Goal: Task Accomplishment & Management: Manage account settings

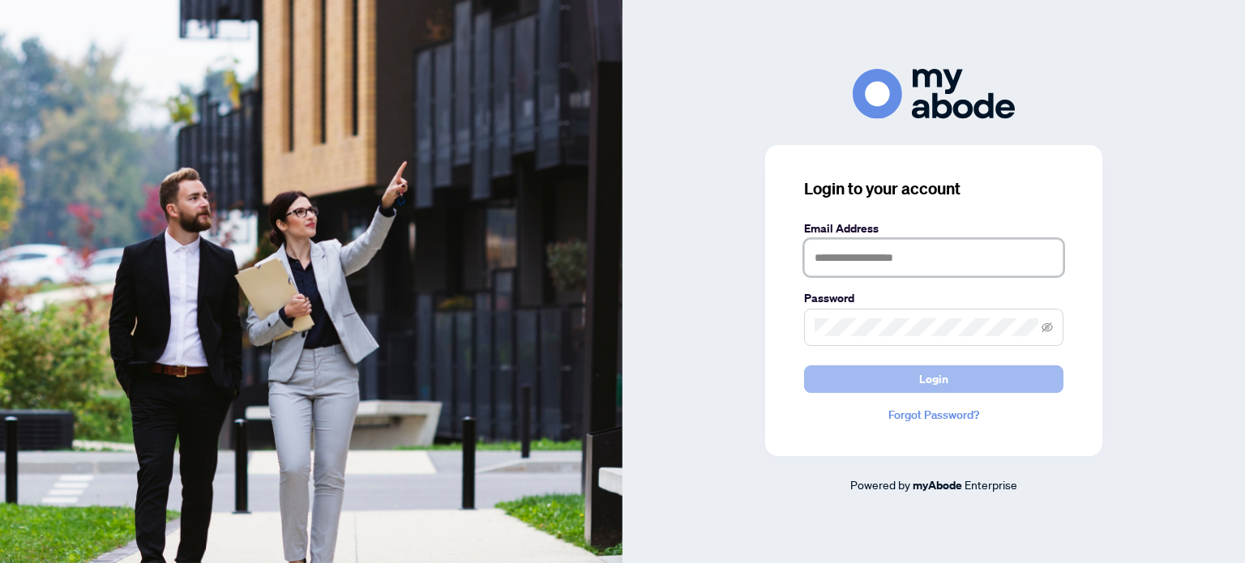
type input "**********"
click at [940, 372] on span "Login" at bounding box center [933, 379] width 29 height 26
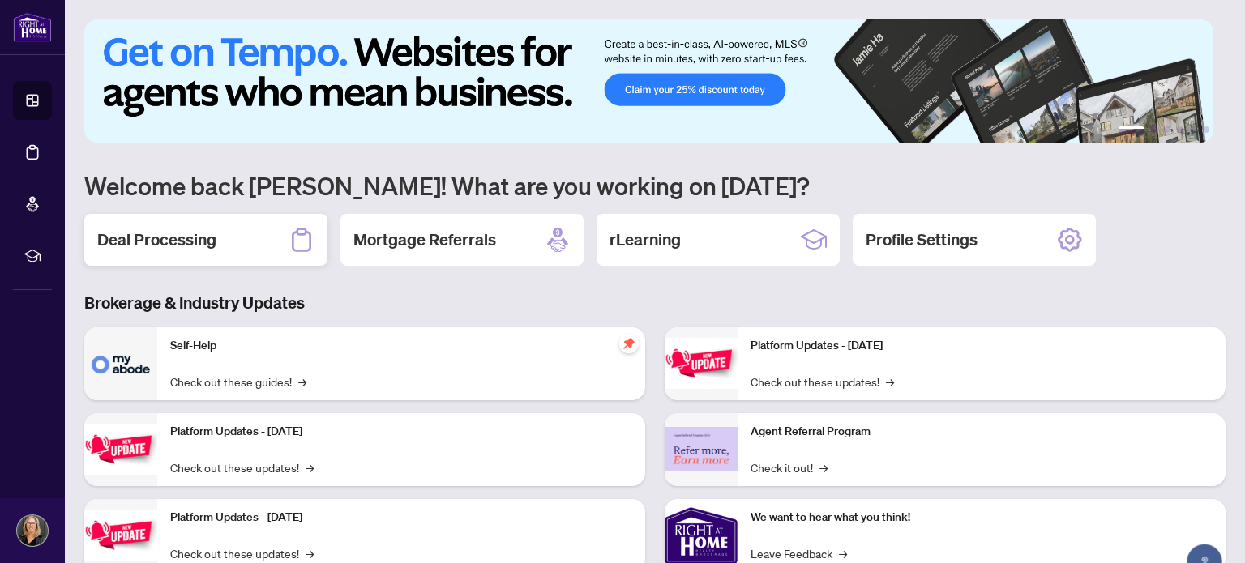
click at [186, 234] on h2 "Deal Processing" at bounding box center [156, 240] width 119 height 23
click at [186, 234] on main "1 2 3 4 5 6 Welcome back [PERSON_NAME]! What are you working on [DATE]? Deal Pr…" at bounding box center [655, 281] width 1180 height 563
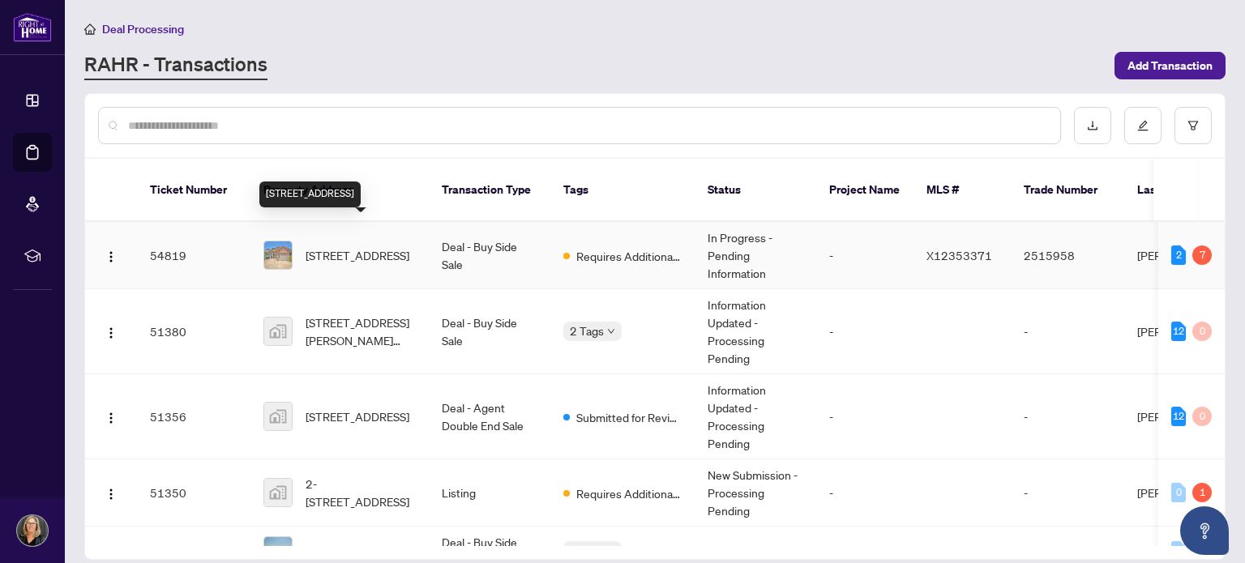
click at [346, 246] on span "54 BRIDGEWATER Crt, Welland, Ontario L3C 7M6, Canada" at bounding box center [358, 255] width 104 height 18
click at [346, 229] on main "Deal Processing RAHR - Transactions Add Transaction Ticket Number Property Addr…" at bounding box center [655, 281] width 1180 height 563
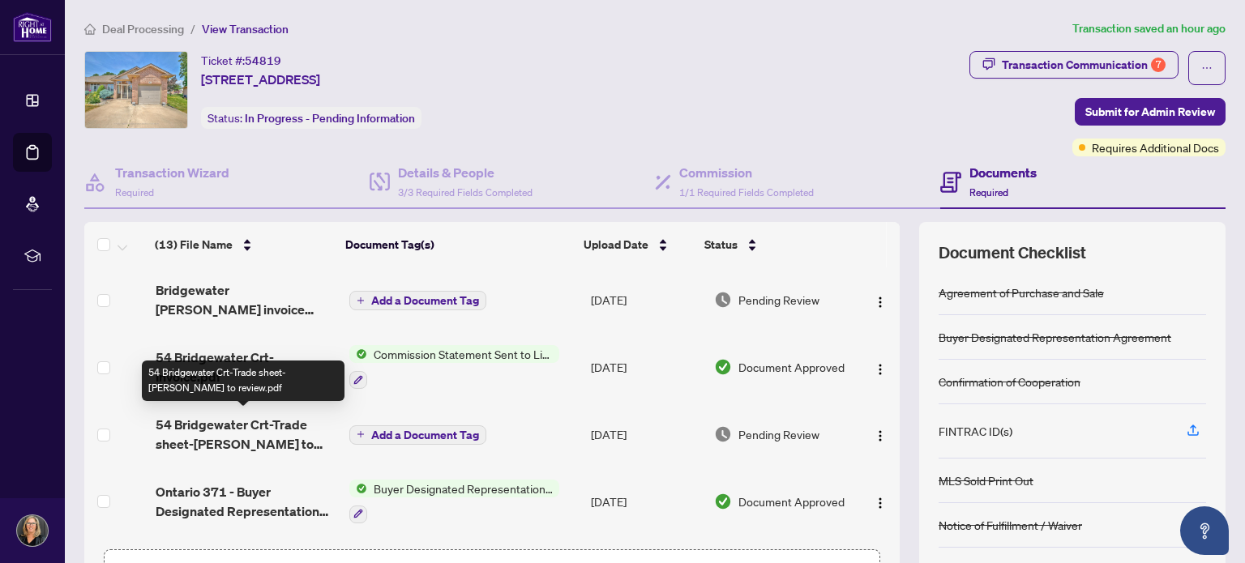
click at [212, 439] on span "54 Bridgewater Crt-Trade sheet-Laura to review.pdf" at bounding box center [246, 434] width 181 height 39
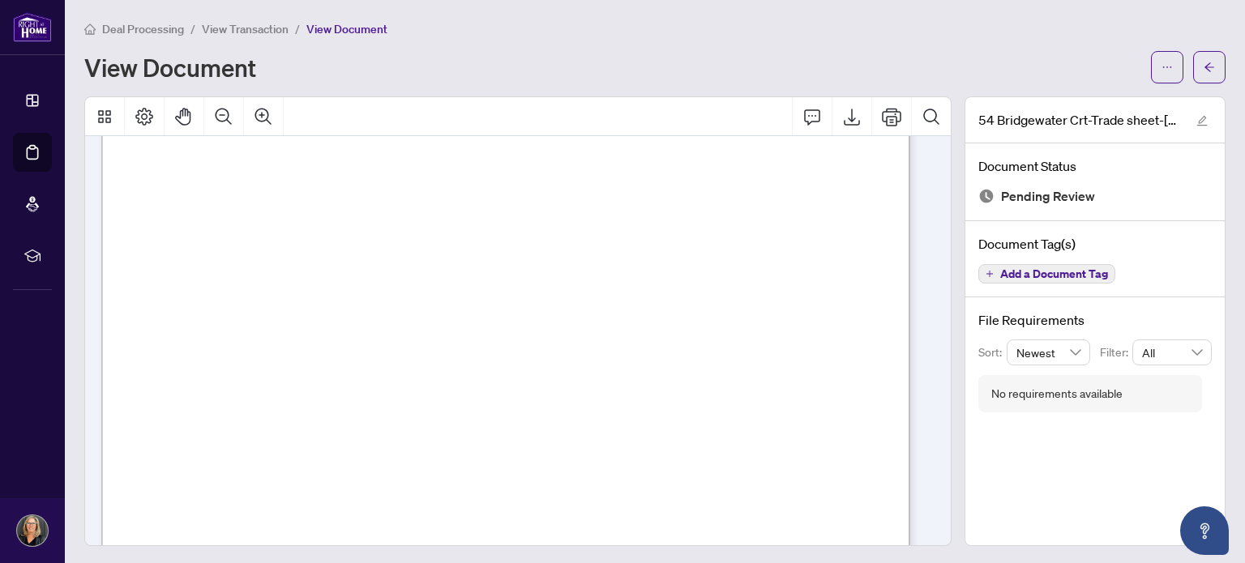
scroll to position [668, 0]
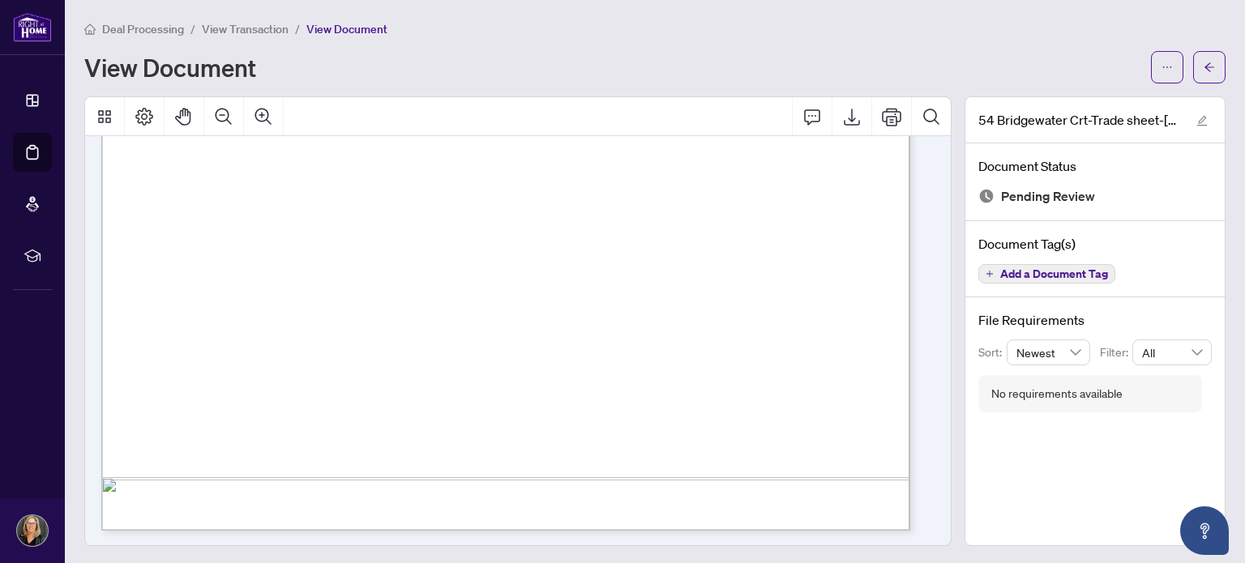
click at [259, 27] on span "View Transaction" at bounding box center [245, 29] width 87 height 15
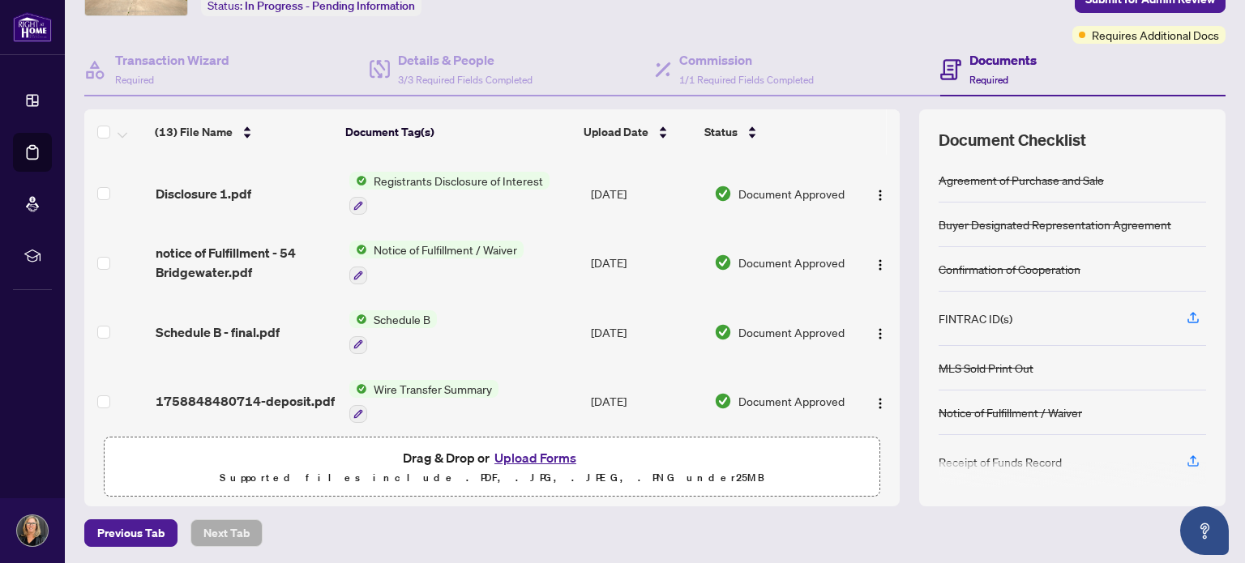
scroll to position [114, 0]
click at [529, 456] on button "Upload Forms" at bounding box center [536, 457] width 92 height 21
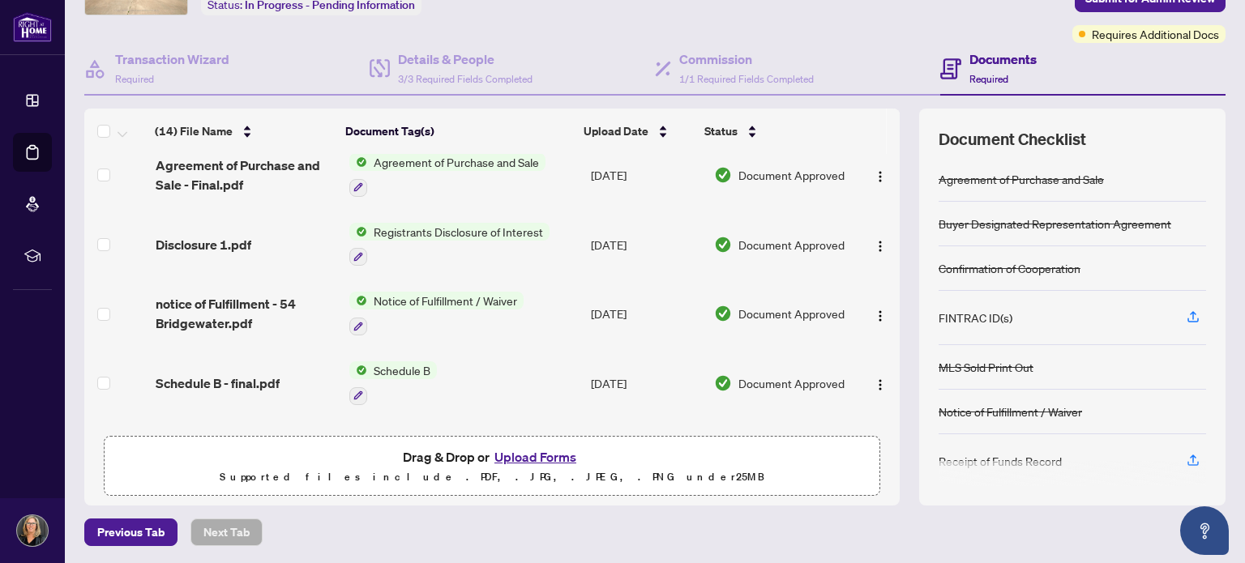
click at [524, 456] on button "Upload Forms" at bounding box center [536, 457] width 92 height 21
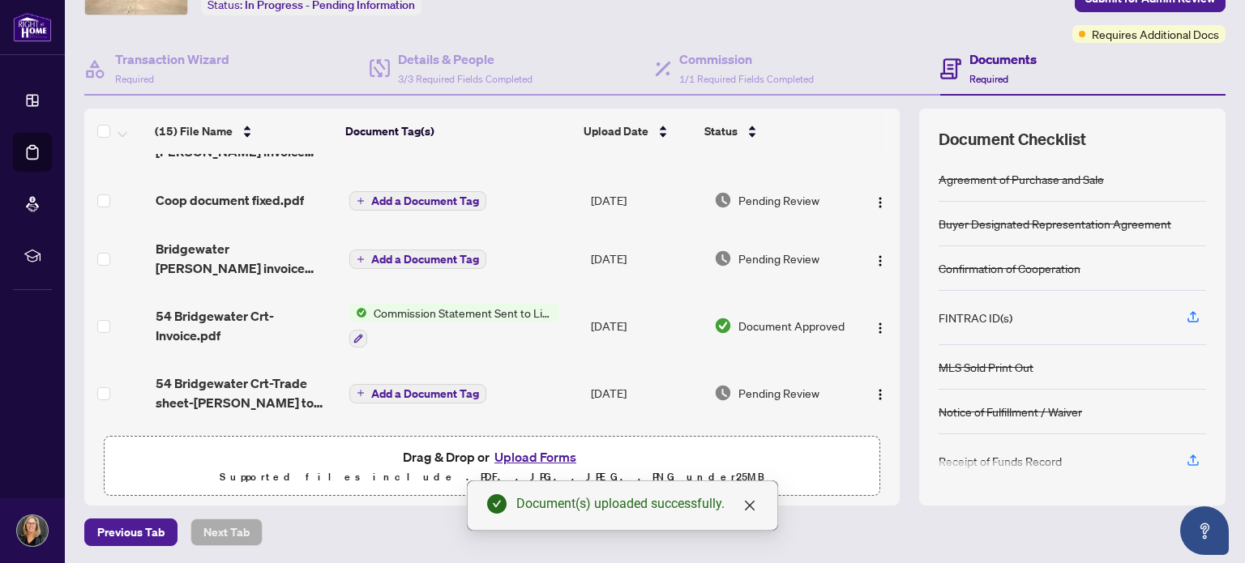
scroll to position [0, 0]
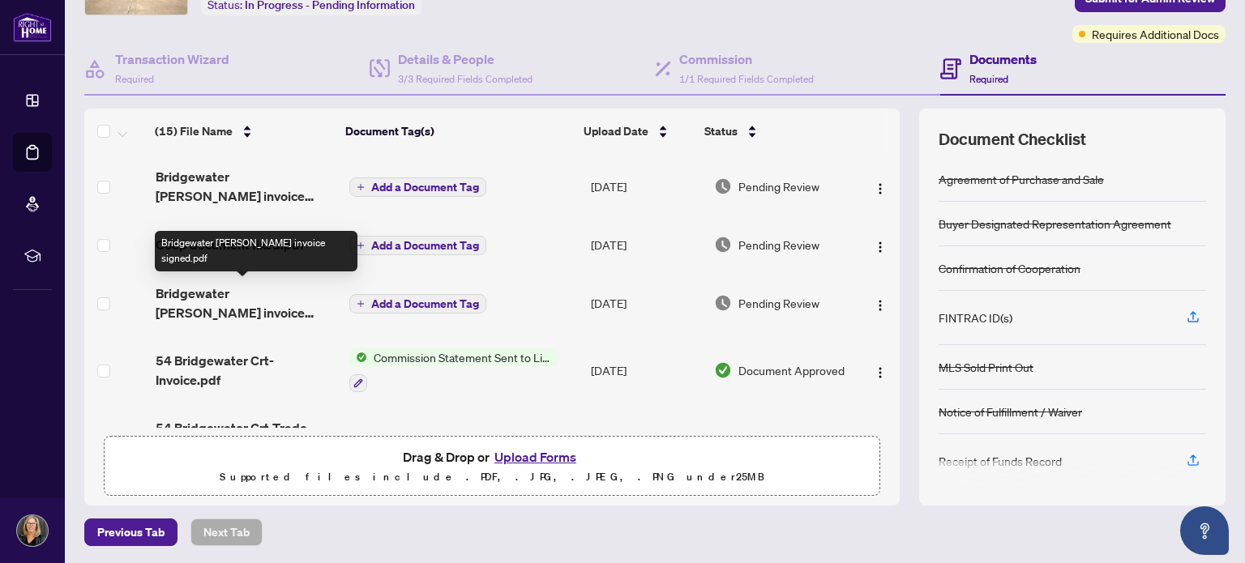
click at [241, 294] on span "Bridgewater RAHR invoice signed.pdf" at bounding box center [246, 303] width 181 height 39
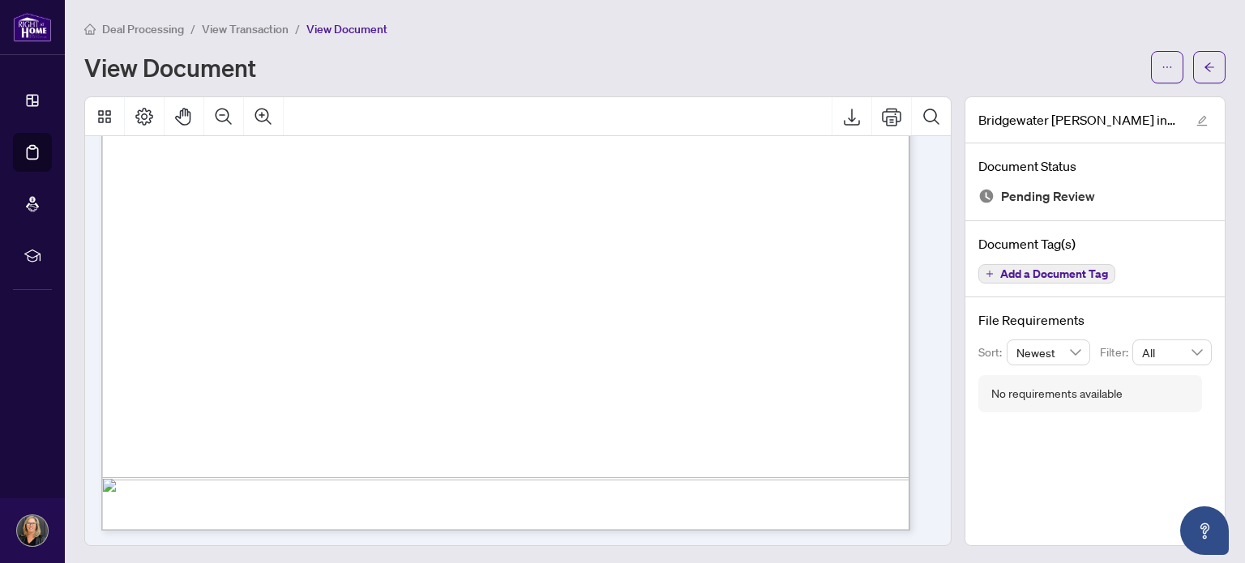
scroll to position [2, 0]
click at [252, 24] on span "View Transaction" at bounding box center [245, 27] width 87 height 15
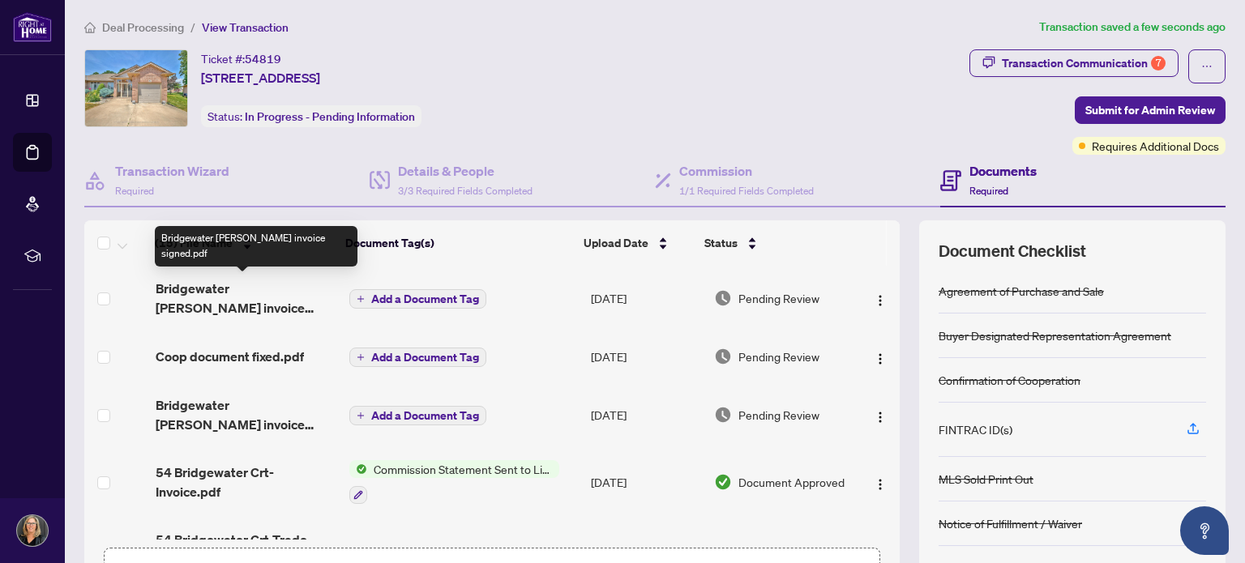
click at [253, 287] on span "Bridgewater RAHR invoice signed.pdf" at bounding box center [246, 298] width 181 height 39
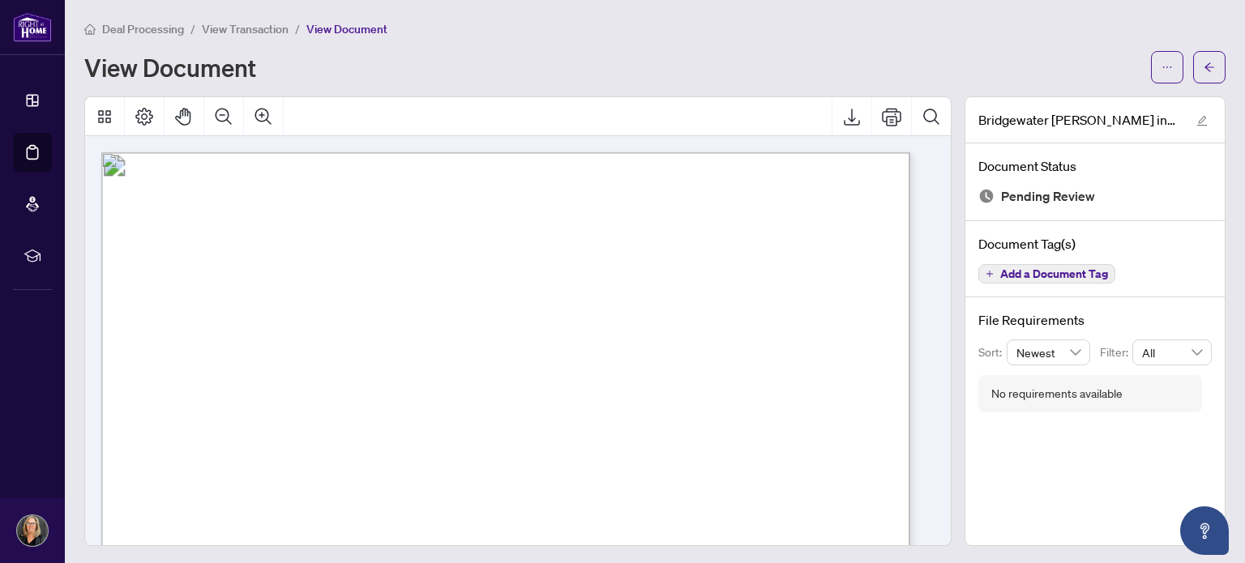
click at [236, 29] on span "View Transaction" at bounding box center [245, 29] width 87 height 15
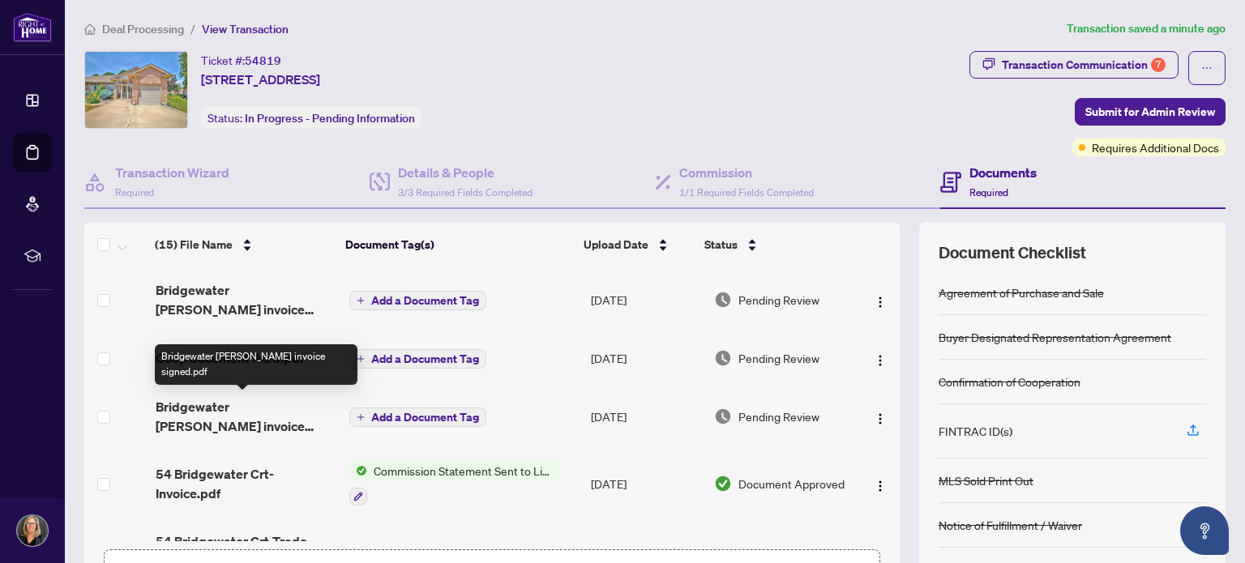
click at [260, 405] on span "Bridgewater RAHR invoice signed.pdf" at bounding box center [246, 416] width 181 height 39
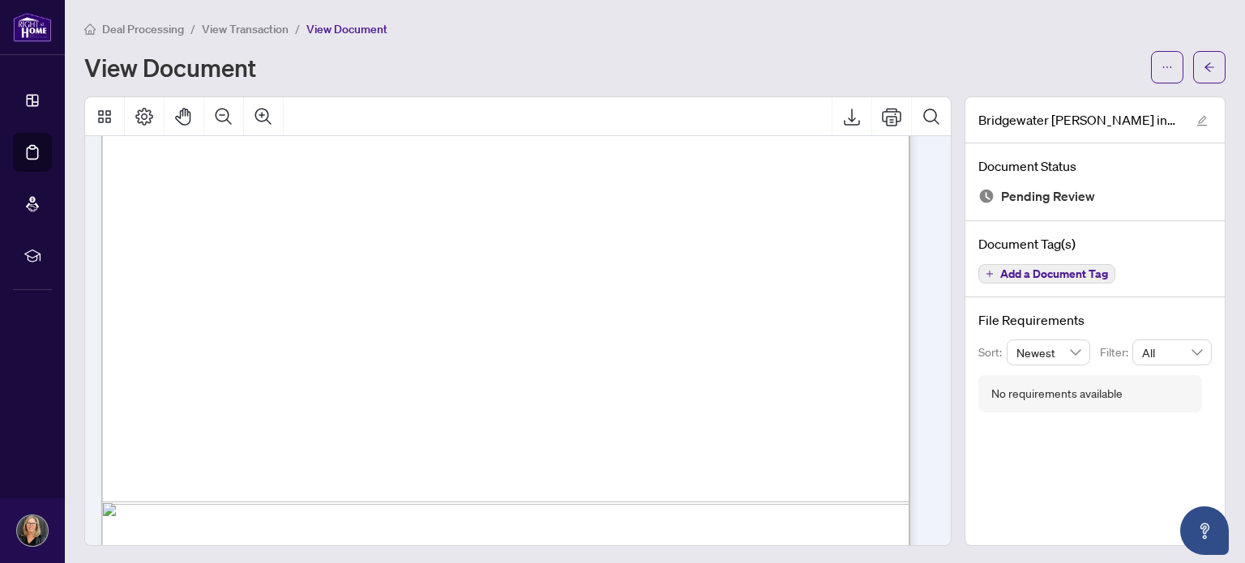
scroll to position [649, 0]
click at [261, 23] on span "View Transaction" at bounding box center [245, 29] width 87 height 15
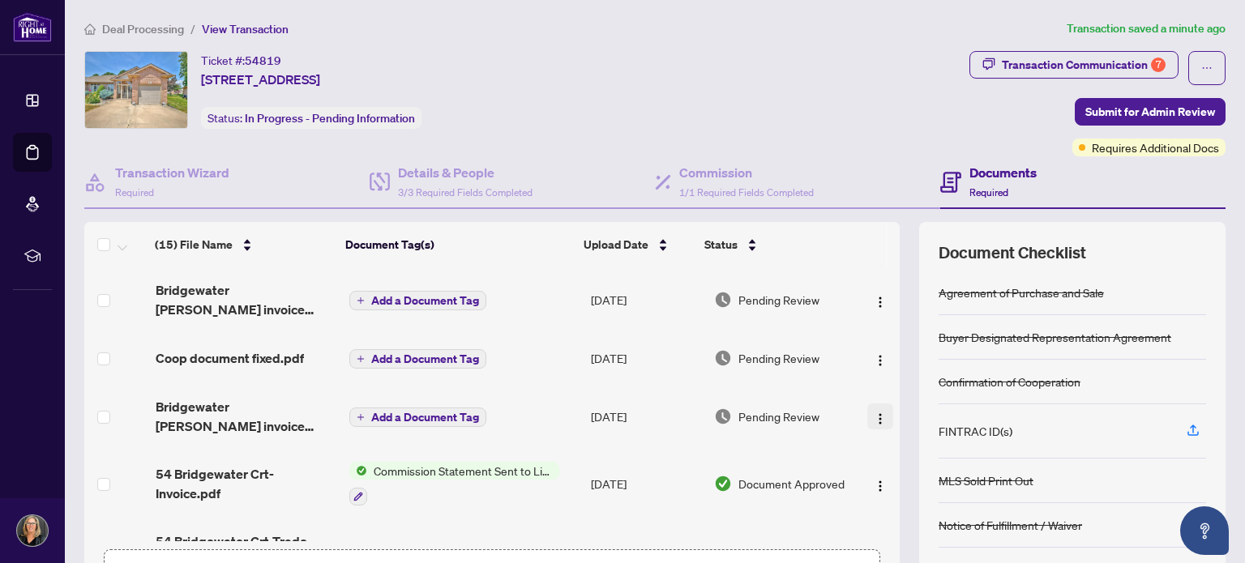
click at [874, 418] on img "button" at bounding box center [880, 419] width 13 height 13
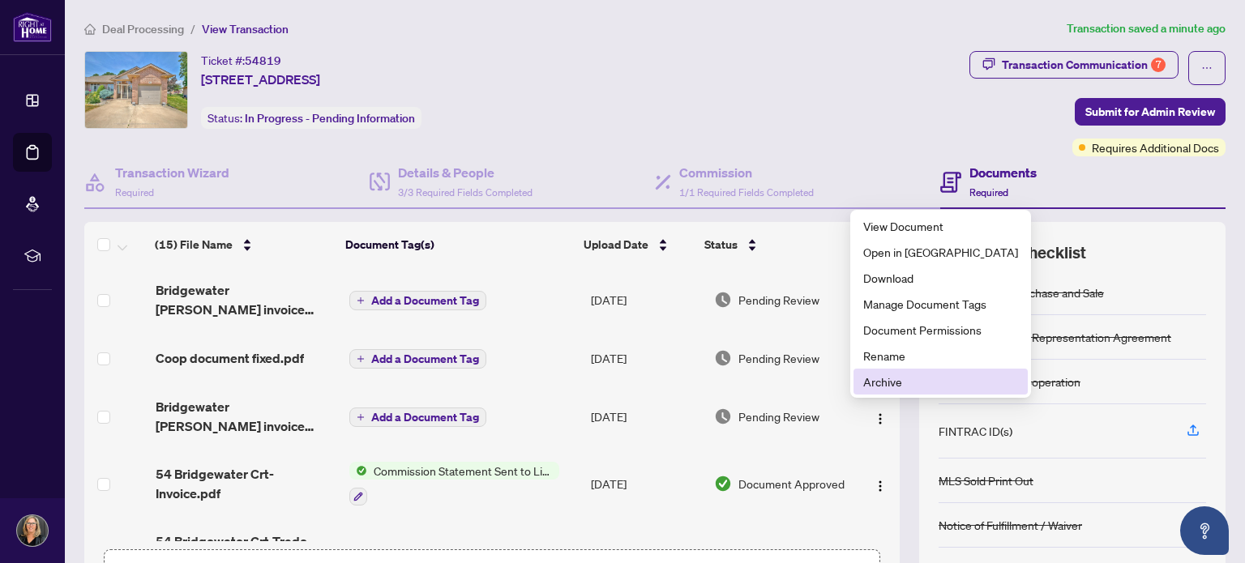
click at [882, 385] on span "Archive" at bounding box center [940, 382] width 155 height 18
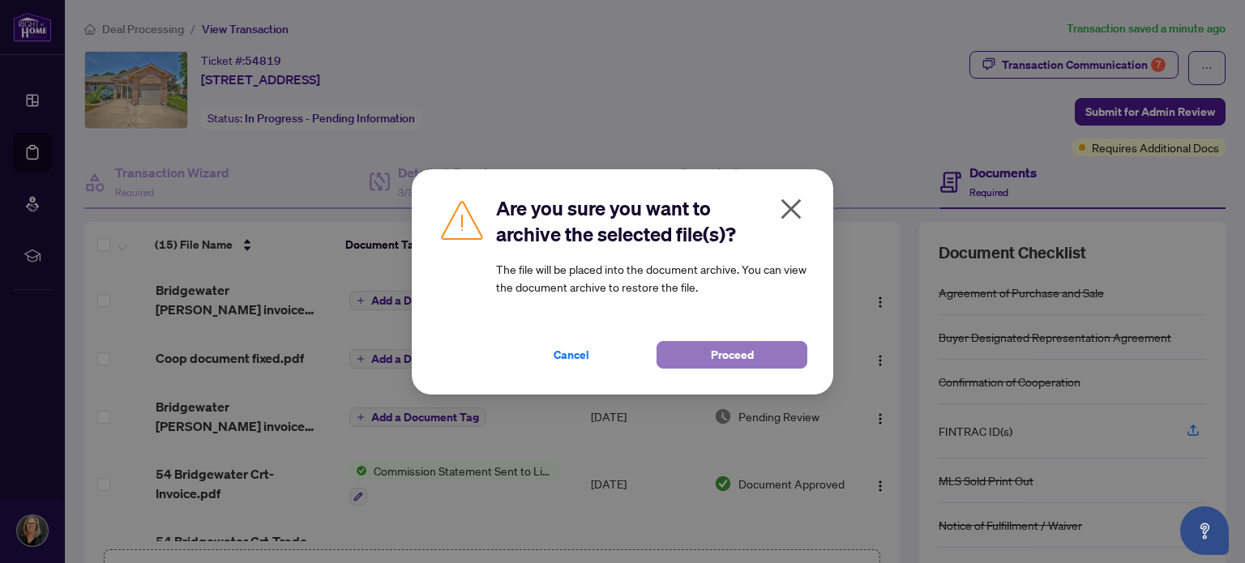
click at [718, 358] on span "Proceed" at bounding box center [732, 355] width 43 height 26
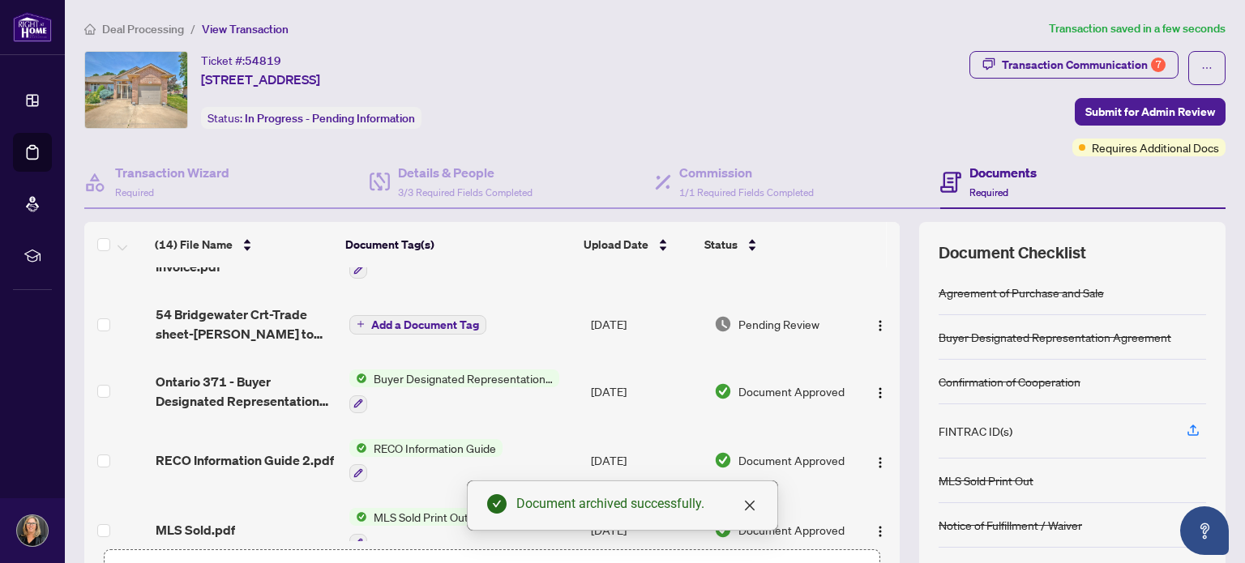
scroll to position [81, 0]
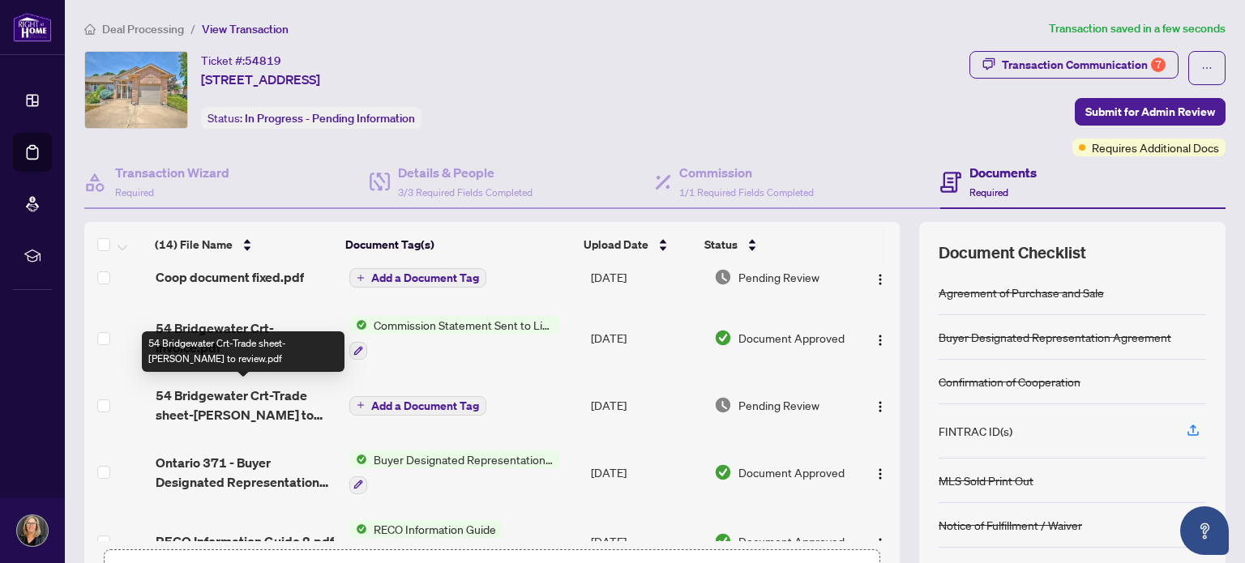
click at [229, 391] on span "54 Bridgewater Crt-Trade sheet-Laura to review.pdf" at bounding box center [246, 405] width 181 height 39
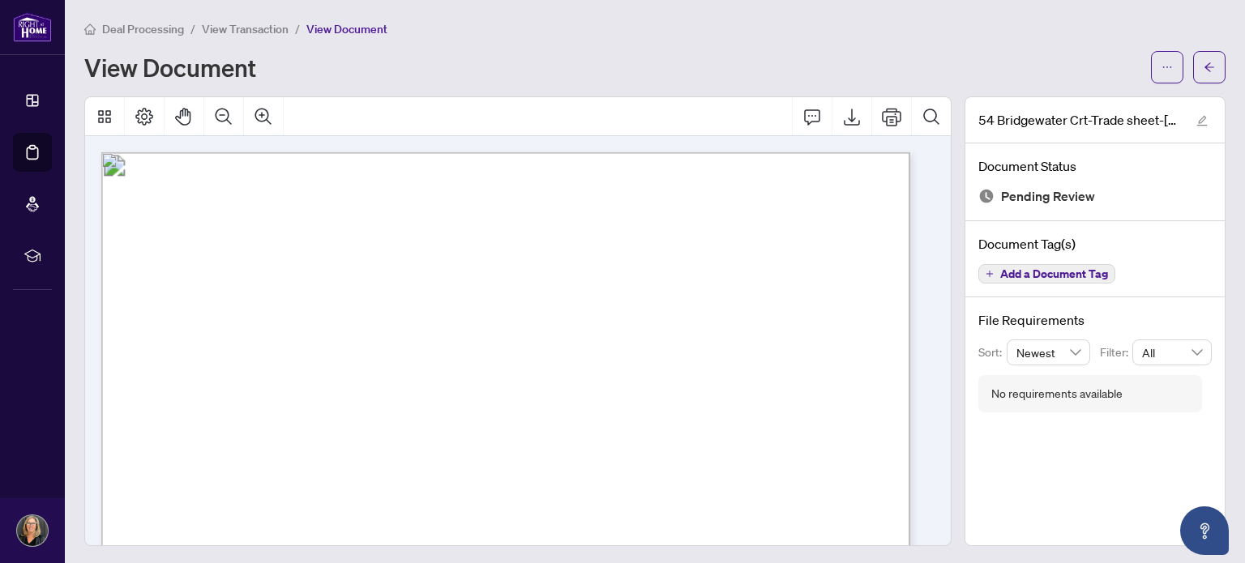
click at [252, 26] on span "View Transaction" at bounding box center [245, 29] width 87 height 15
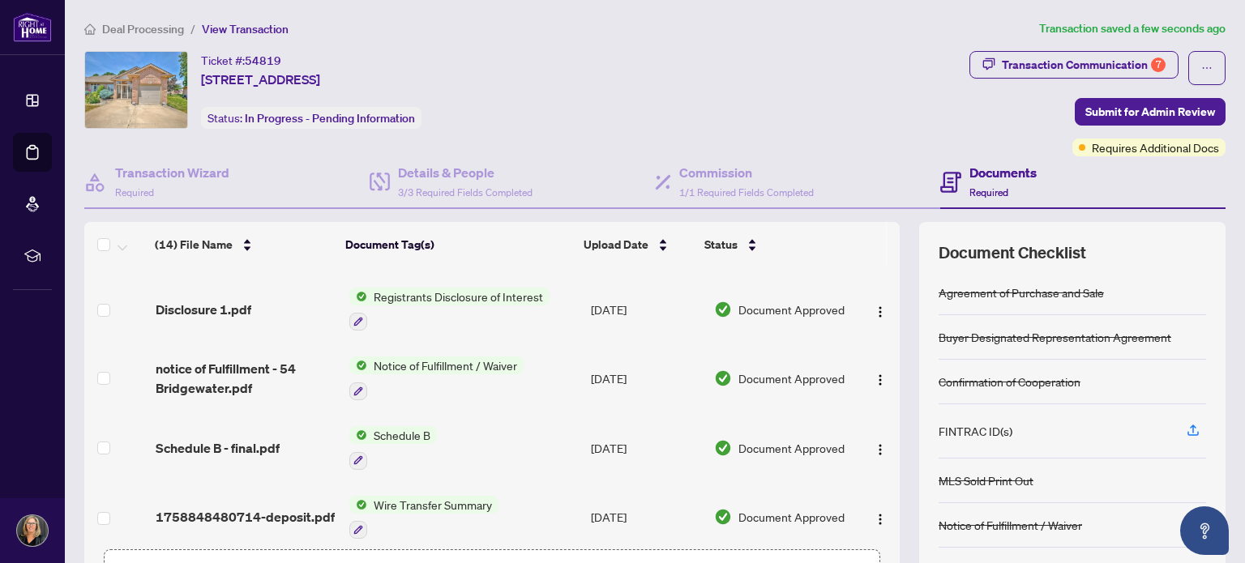
scroll to position [664, 0]
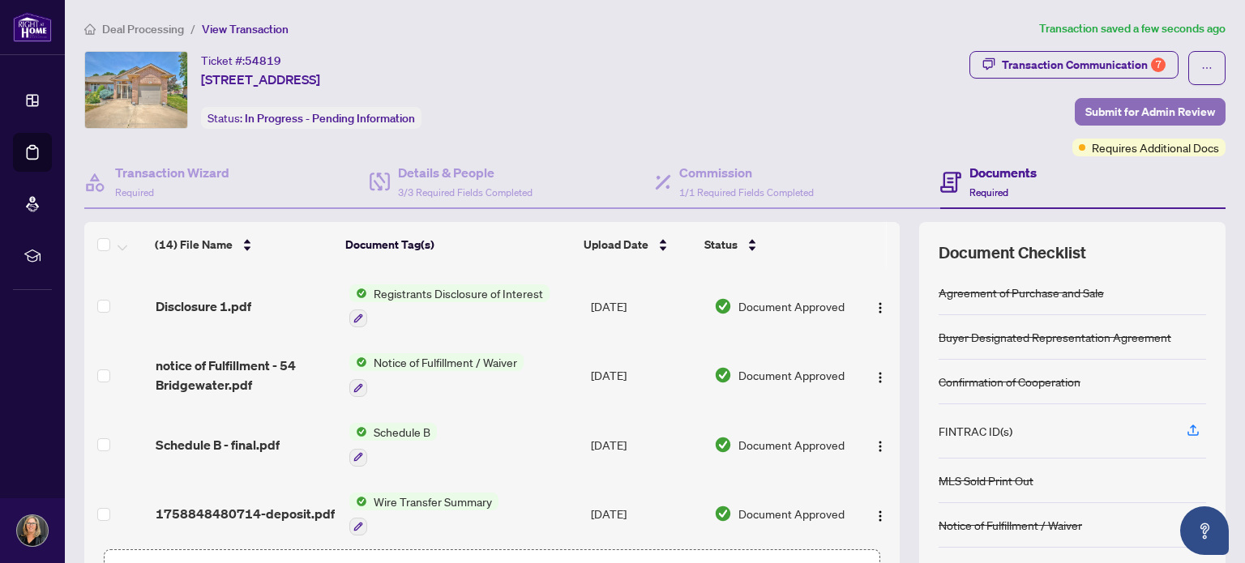
click at [1149, 109] on span "Submit for Admin Review" at bounding box center [1151, 112] width 130 height 26
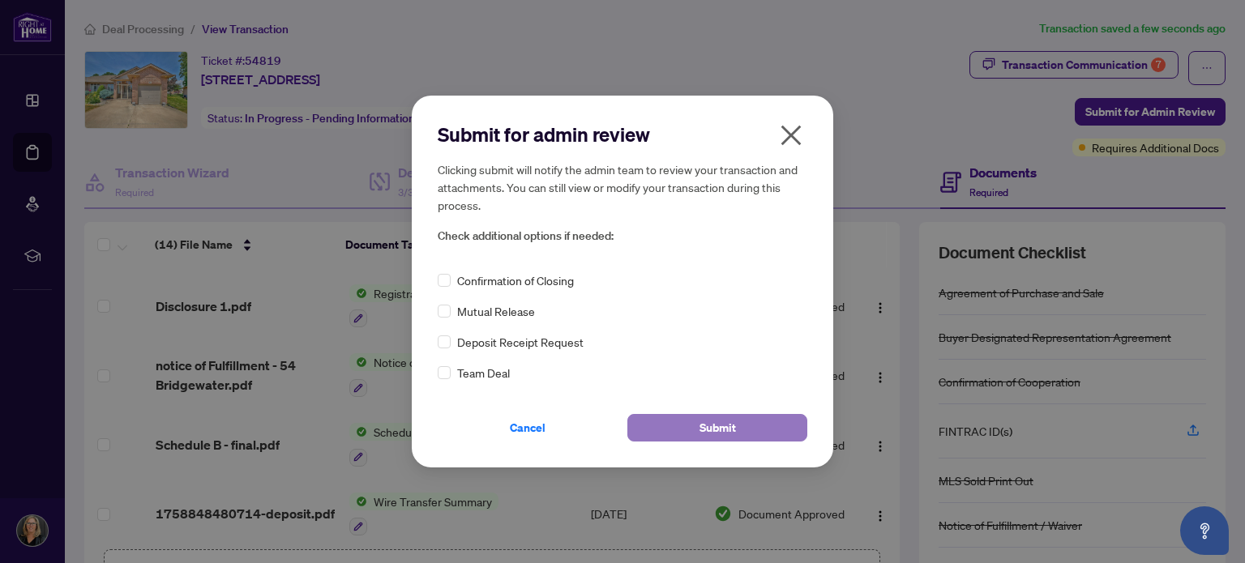
click at [721, 427] on span "Submit" at bounding box center [718, 428] width 36 height 26
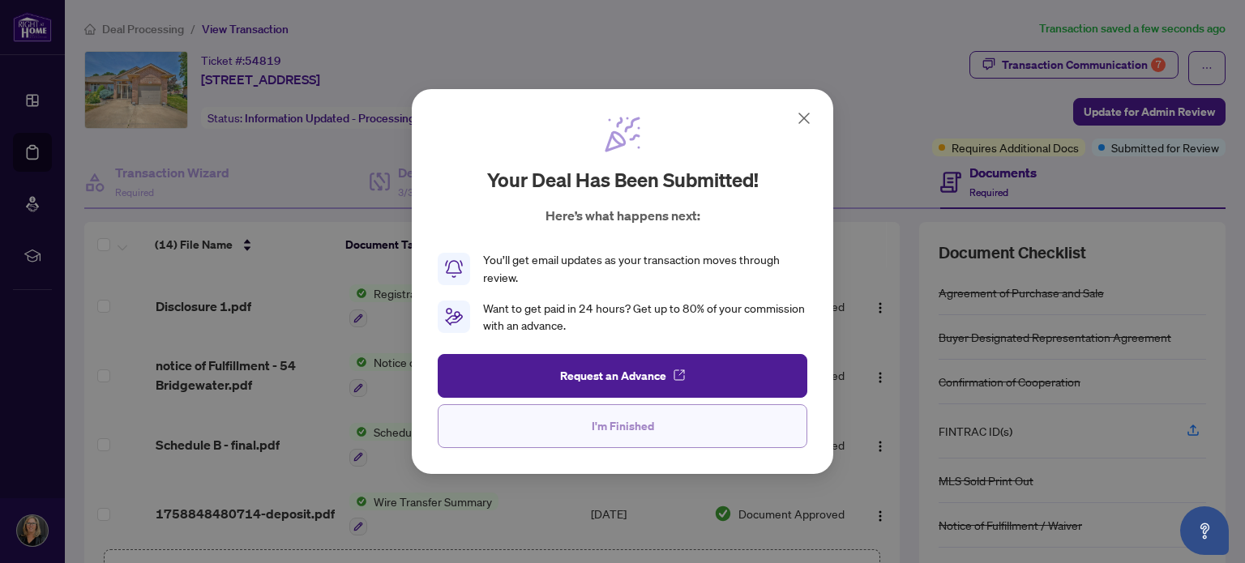
click at [615, 429] on span "I'm Finished" at bounding box center [623, 426] width 62 height 26
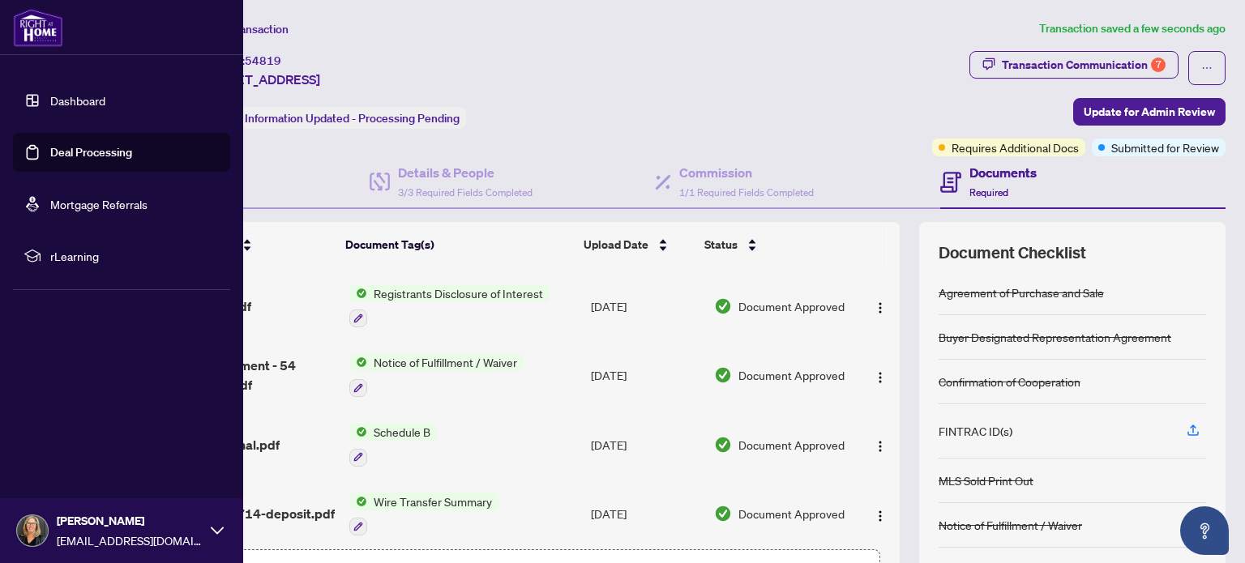
click at [67, 96] on link "Dashboard" at bounding box center [77, 100] width 55 height 15
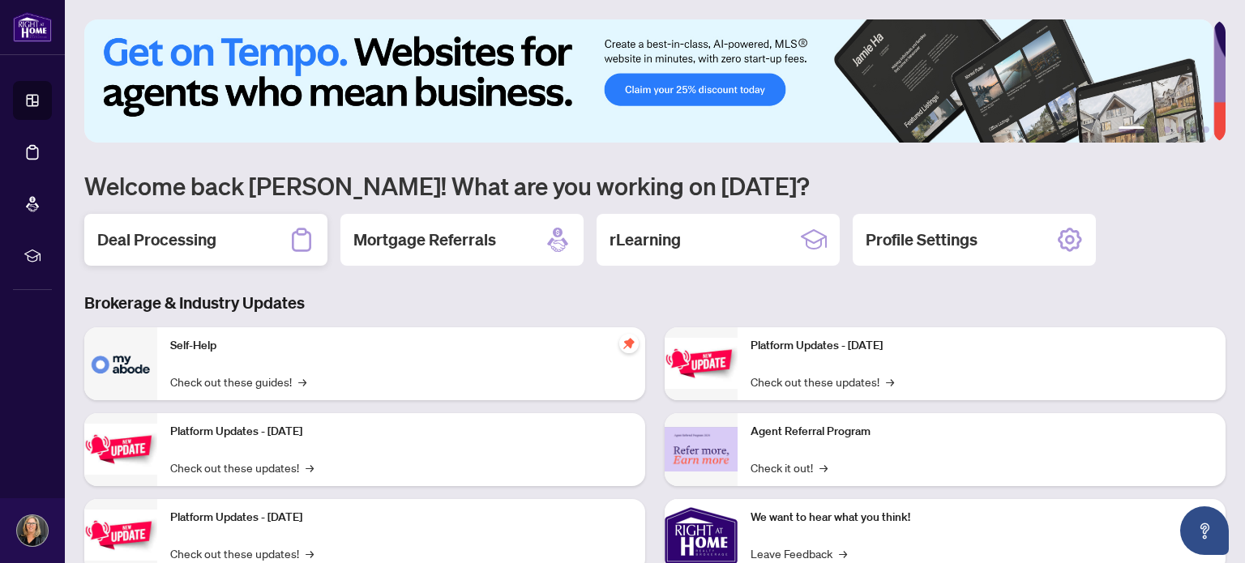
click at [181, 242] on h2 "Deal Processing" at bounding box center [156, 240] width 119 height 23
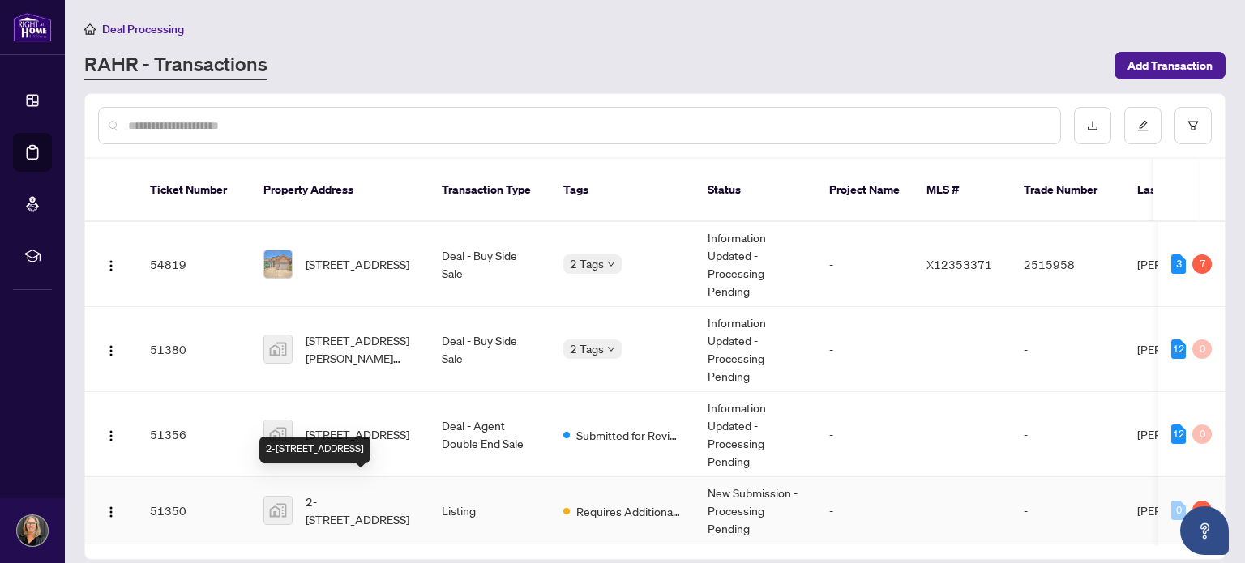
click at [368, 493] on span "2-2880 King Street, Jordan Station, ON, Canada" at bounding box center [361, 511] width 110 height 36
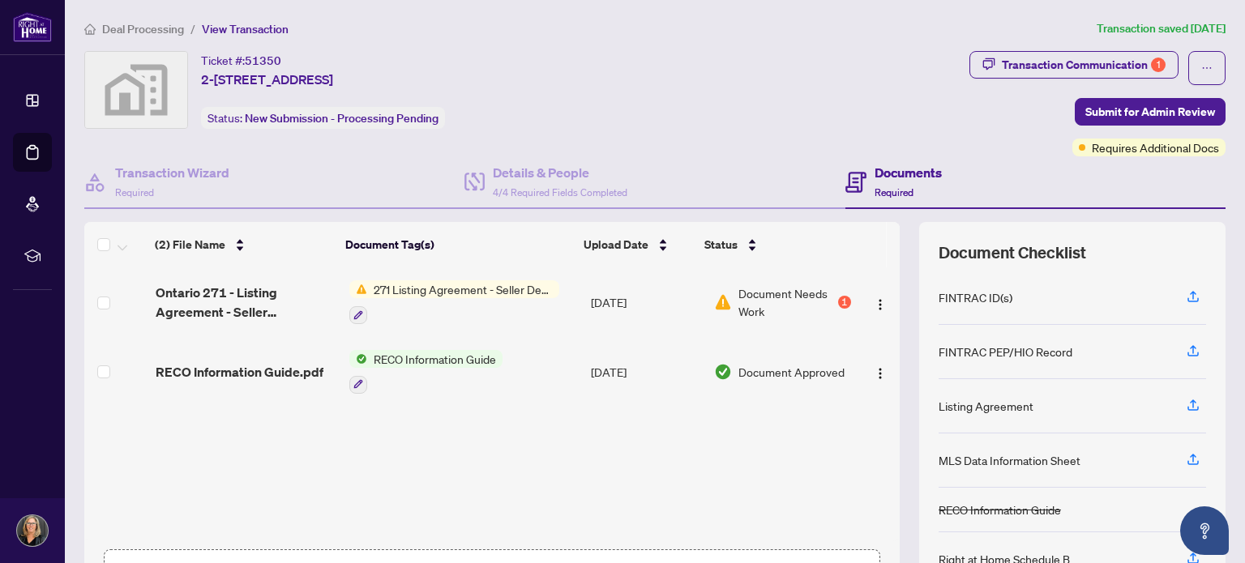
click at [494, 291] on span "271 Listing Agreement - Seller Designated Representation Agreement Authority to…" at bounding box center [463, 290] width 192 height 18
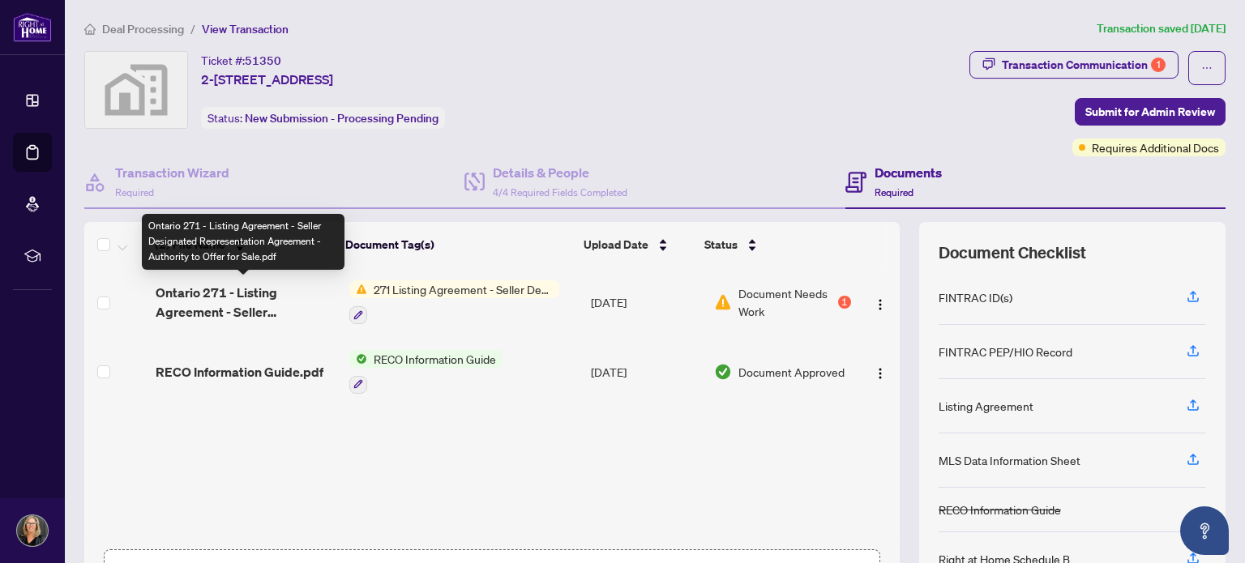
click at [236, 294] on span "Ontario 271 - Listing Agreement - Seller Designated Representation Agreement - …" at bounding box center [246, 302] width 181 height 39
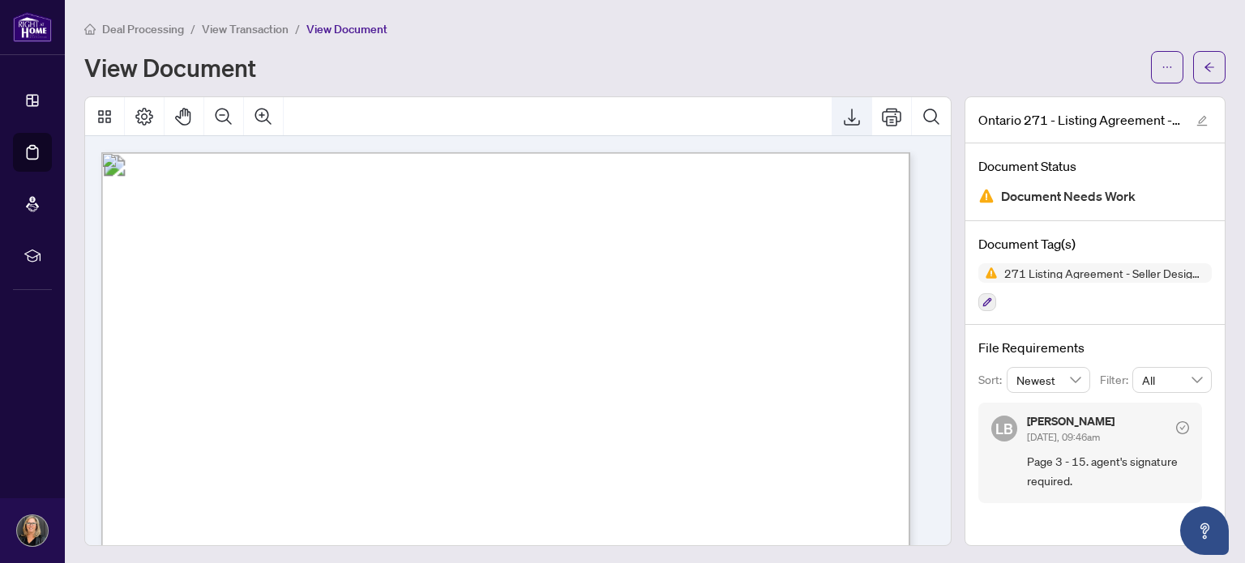
click at [844, 114] on icon "Export" at bounding box center [852, 117] width 16 height 17
click at [224, 26] on span "View Transaction" at bounding box center [245, 29] width 87 height 15
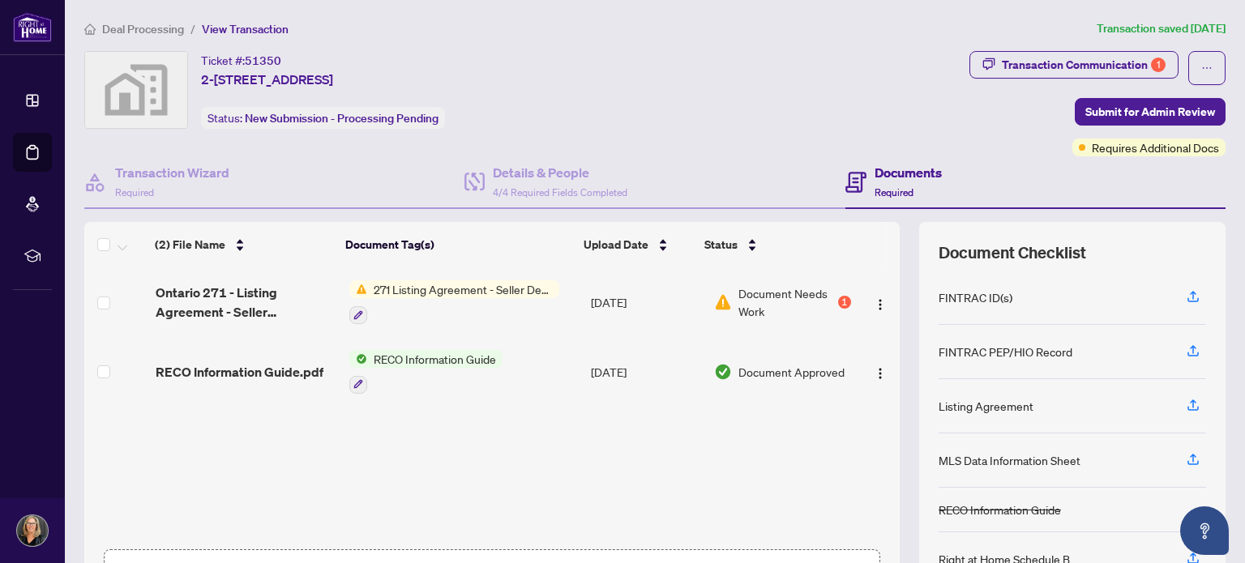
click at [901, 168] on h4 "Documents" at bounding box center [908, 172] width 67 height 19
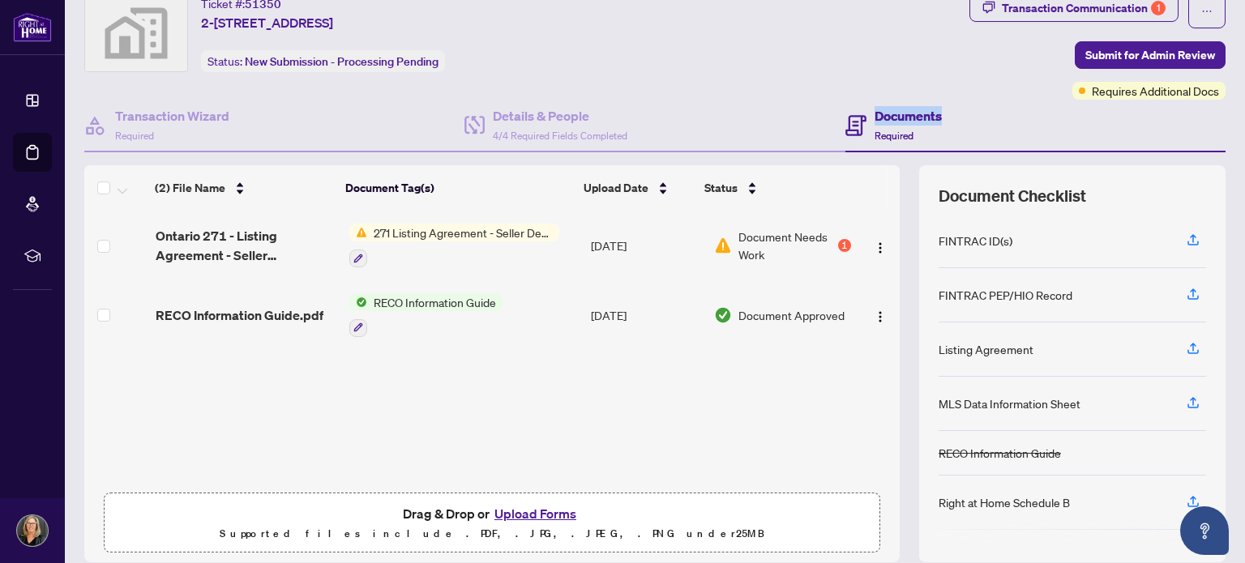
scroll to position [114, 0]
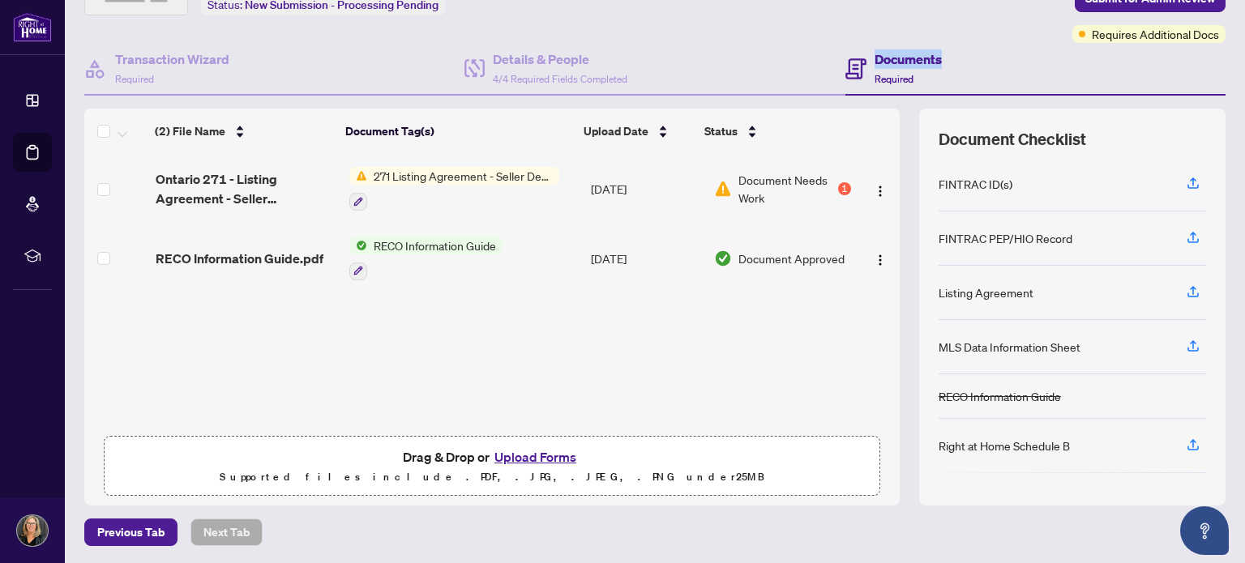
click at [519, 453] on button "Upload Forms" at bounding box center [536, 457] width 92 height 21
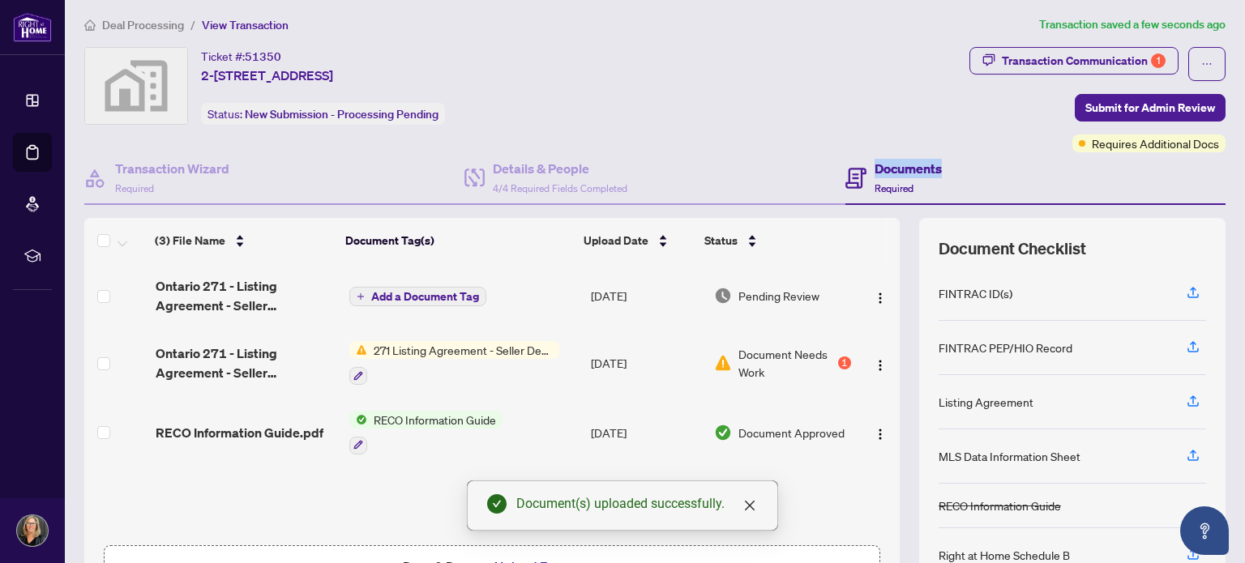
scroll to position [0, 0]
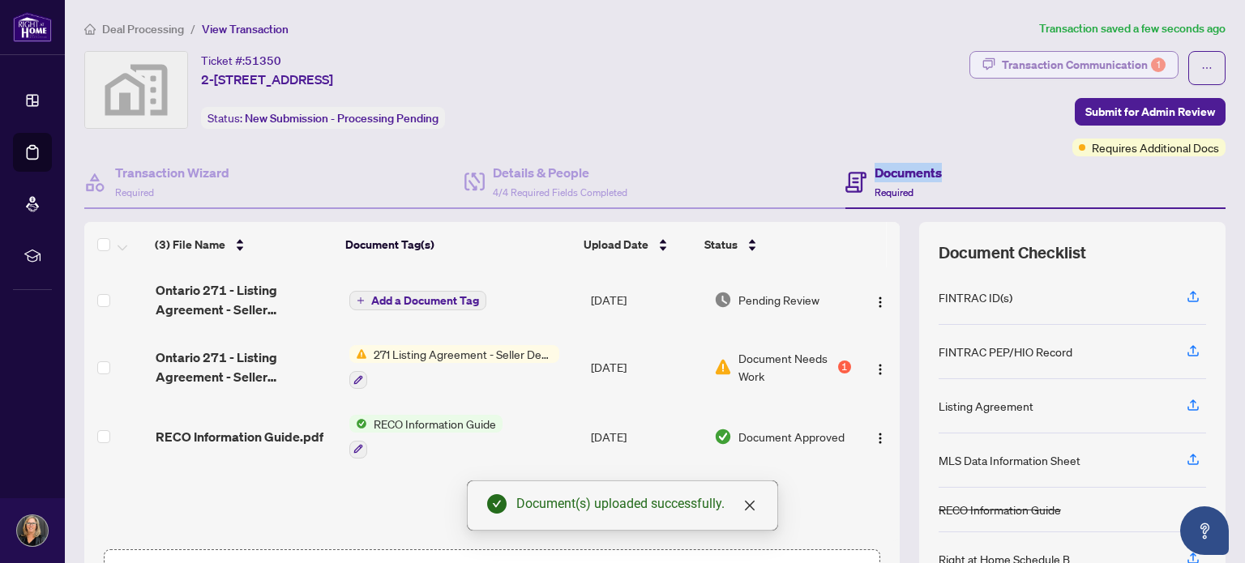
click at [1096, 63] on div "Transaction Communication 1" at bounding box center [1084, 65] width 164 height 26
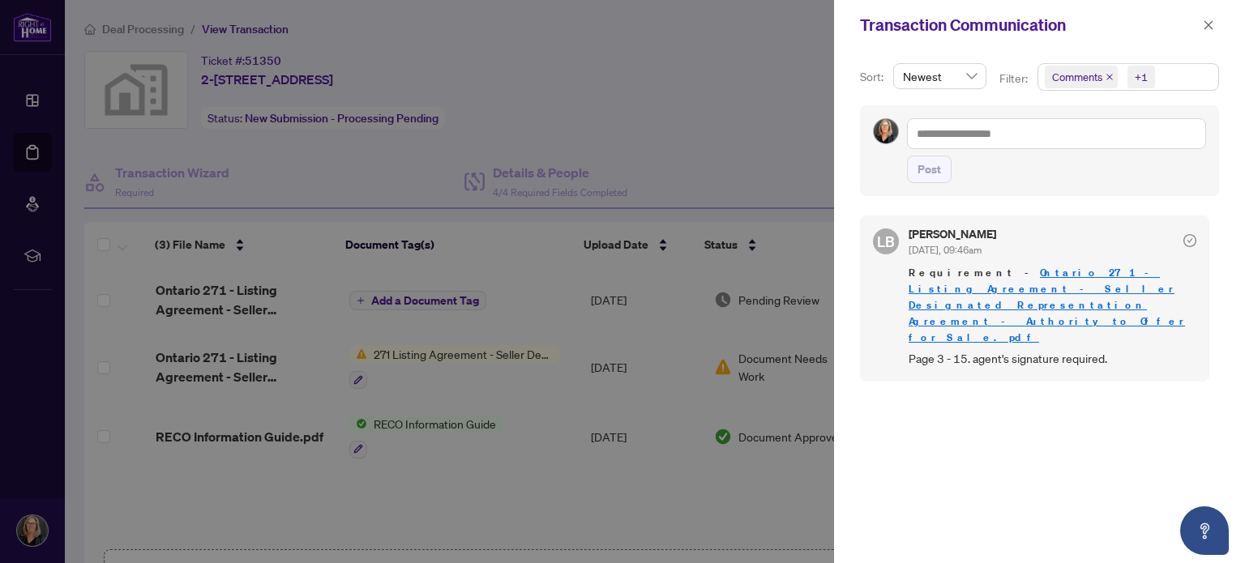
click at [757, 113] on div at bounding box center [622, 281] width 1245 height 563
click at [1215, 23] on button "button" at bounding box center [1208, 24] width 21 height 19
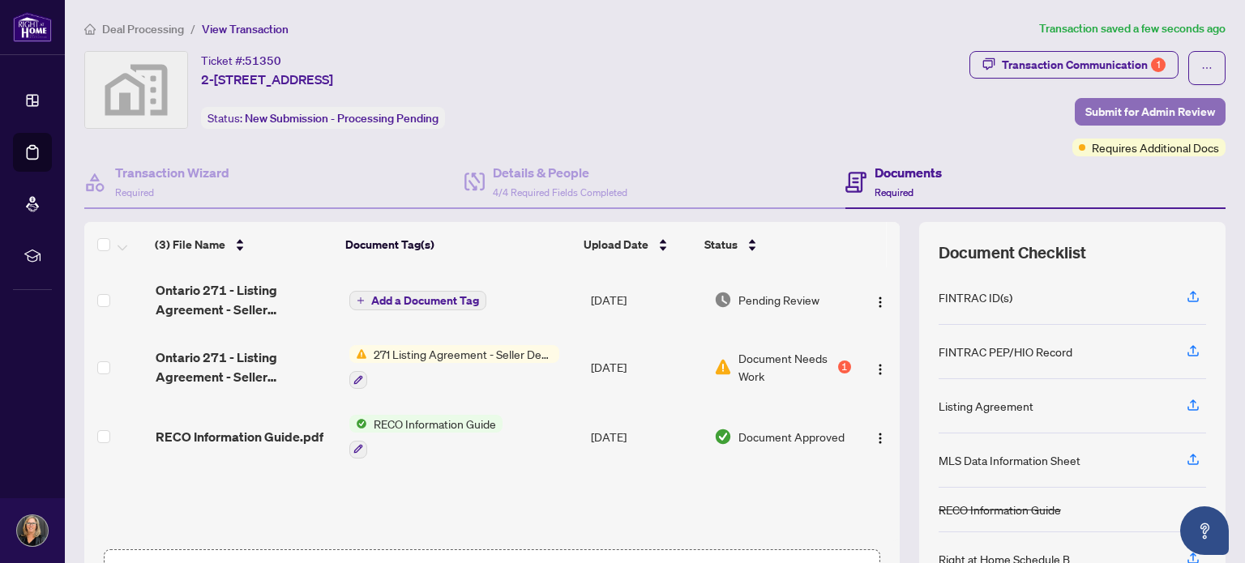
click at [1131, 111] on span "Submit for Admin Review" at bounding box center [1151, 112] width 130 height 26
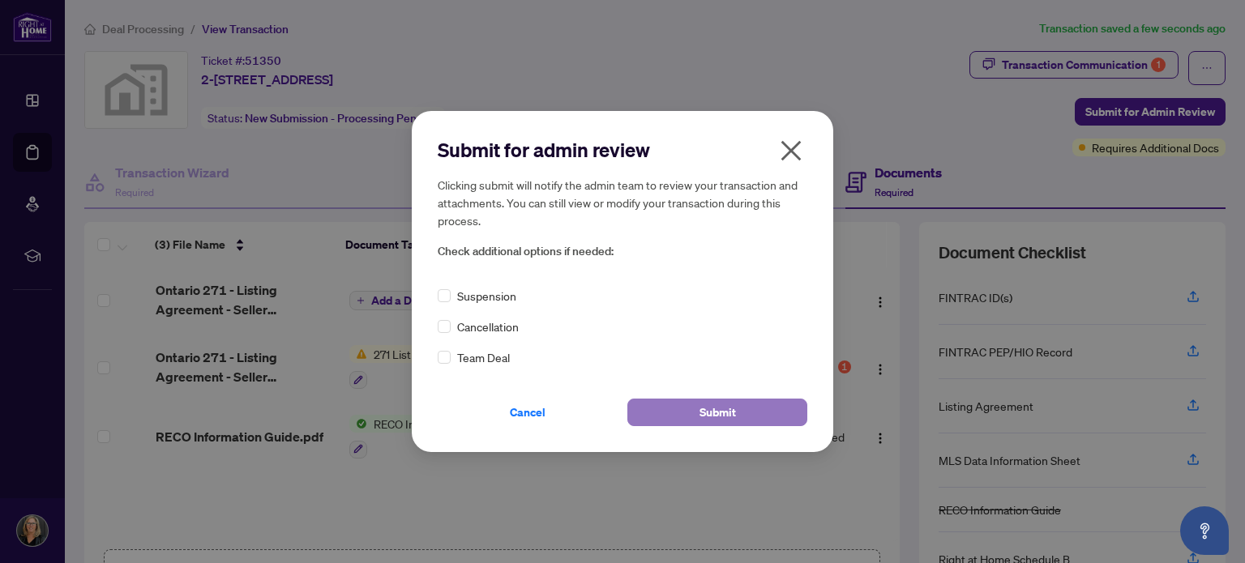
click at [731, 410] on span "Submit" at bounding box center [718, 413] width 36 height 26
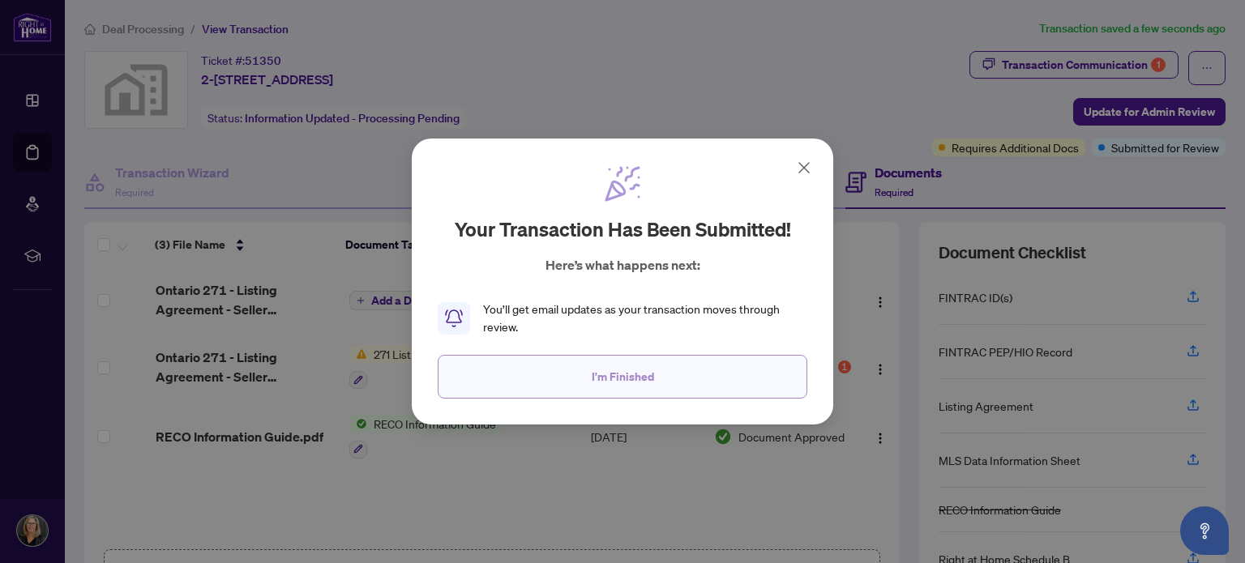
click at [612, 382] on span "I'm Finished" at bounding box center [623, 377] width 62 height 26
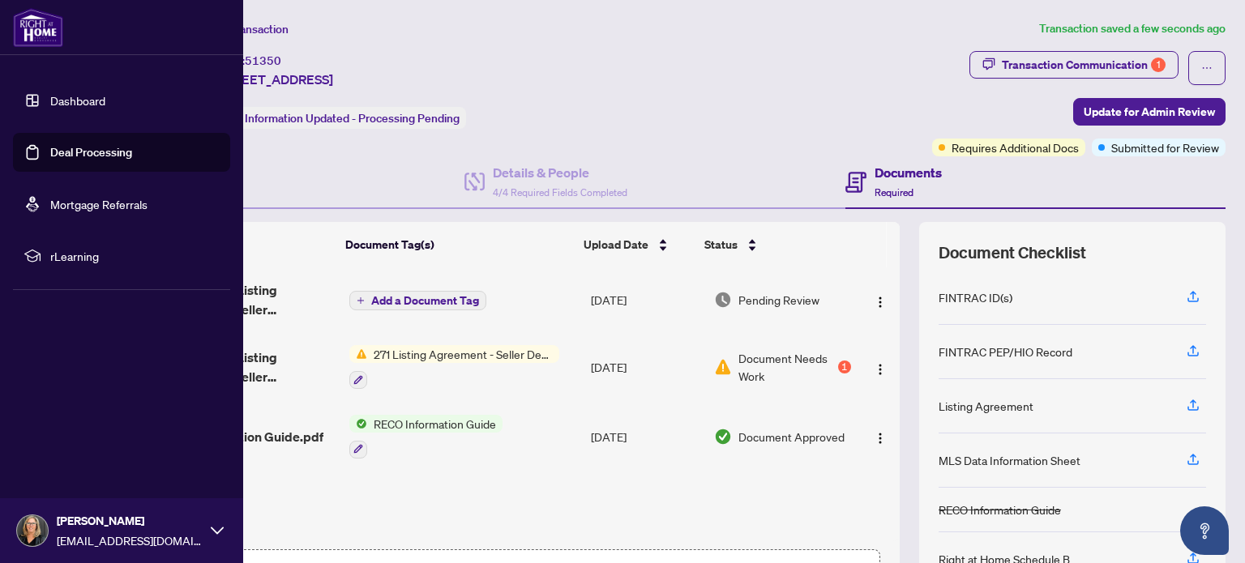
click at [69, 104] on link "Dashboard" at bounding box center [77, 100] width 55 height 15
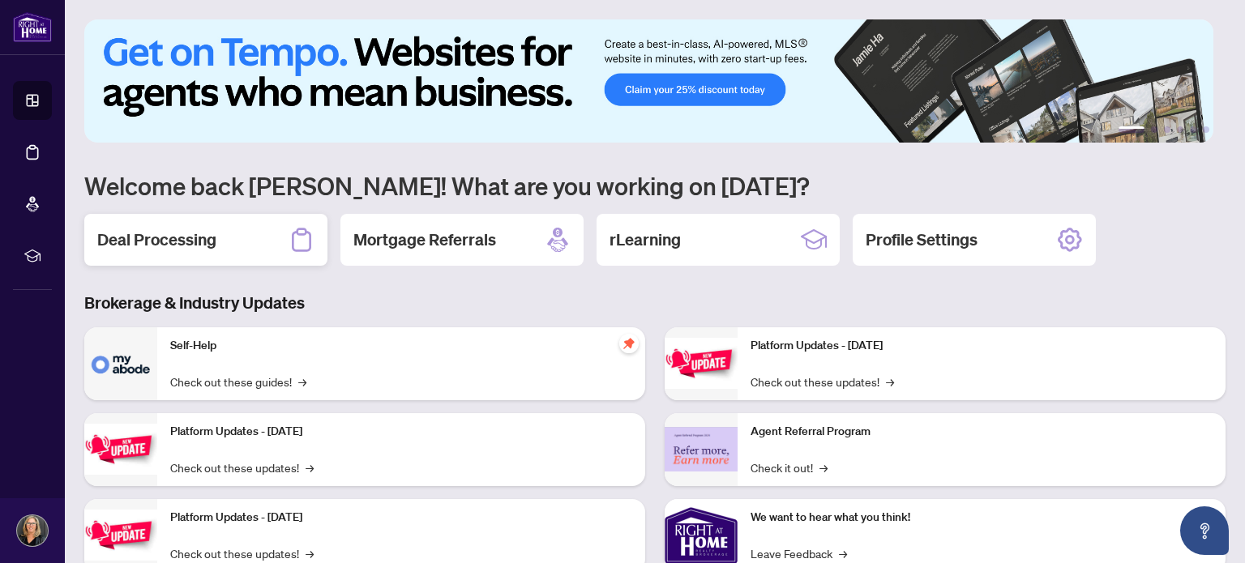
click at [175, 237] on h2 "Deal Processing" at bounding box center [156, 240] width 119 height 23
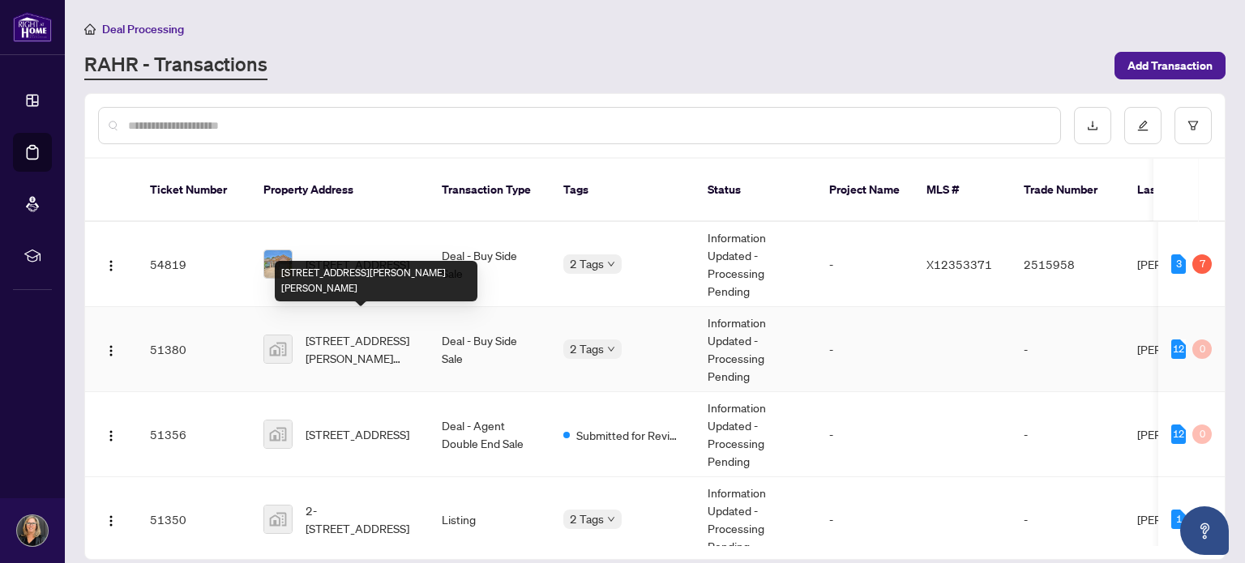
click at [347, 332] on span "103 Loretta Drive, Virgil, ON, Canada" at bounding box center [361, 350] width 110 height 36
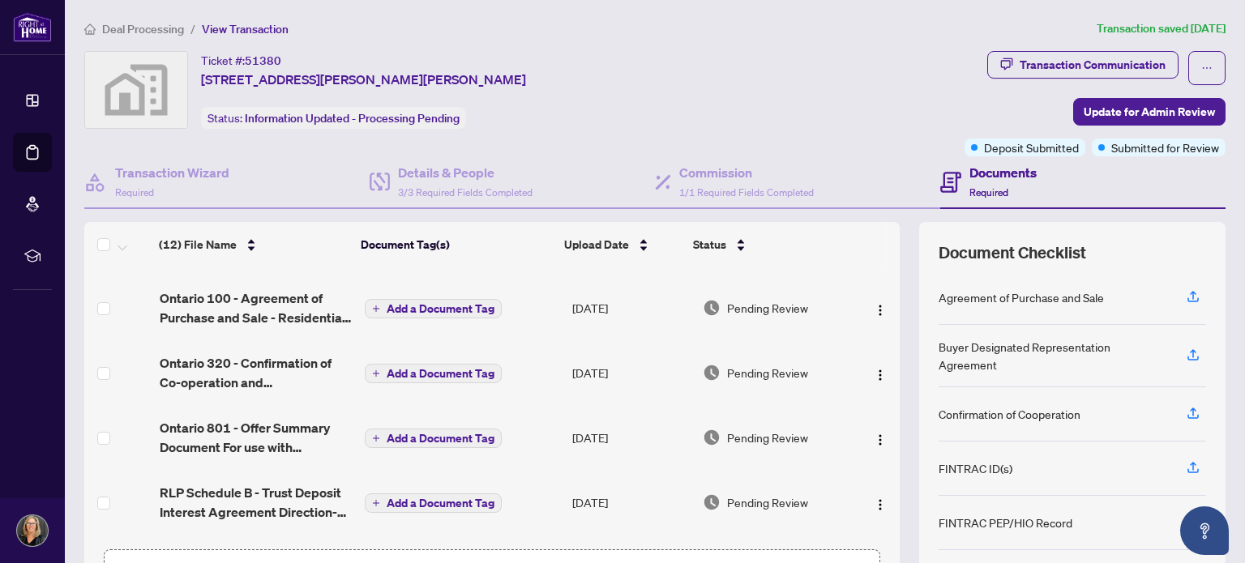
scroll to position [483, 0]
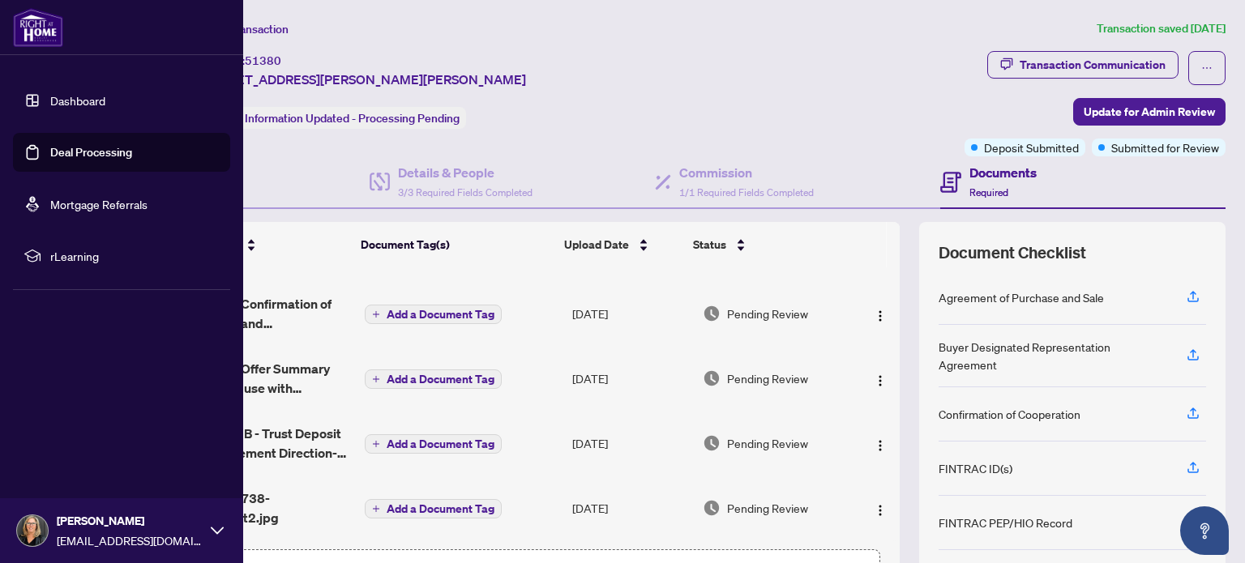
click at [63, 97] on link "Dashboard" at bounding box center [77, 100] width 55 height 15
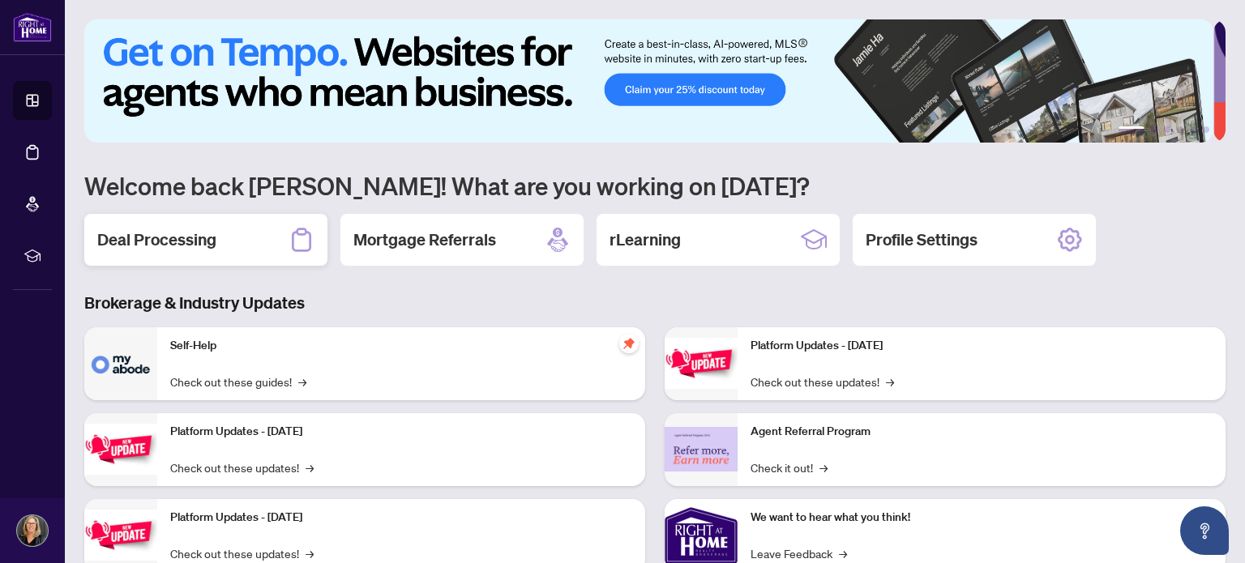
click at [191, 239] on h2 "Deal Processing" at bounding box center [156, 240] width 119 height 23
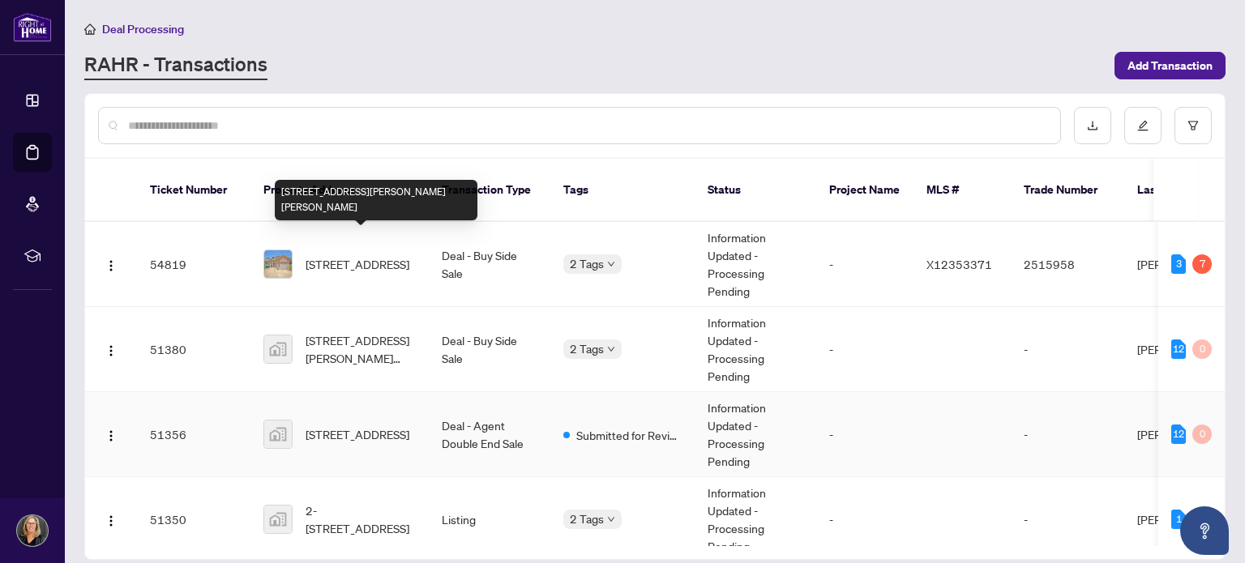
scroll to position [81, 0]
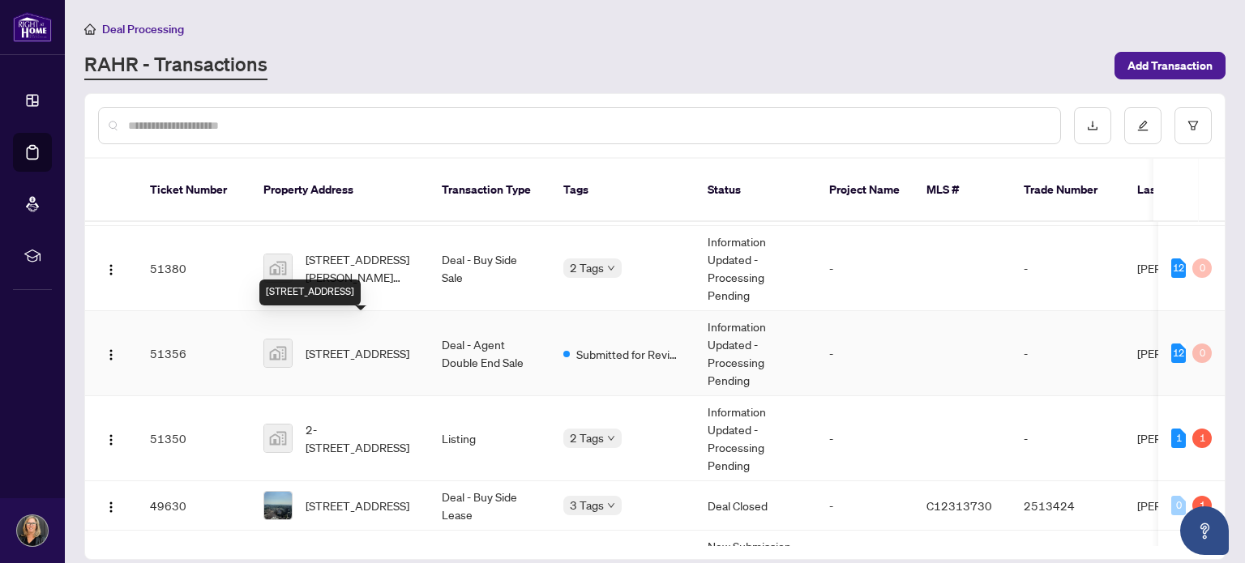
click at [386, 345] on span "Unit #2-2880 King St unit 2, Jordan Station, ON, Canada" at bounding box center [358, 354] width 104 height 18
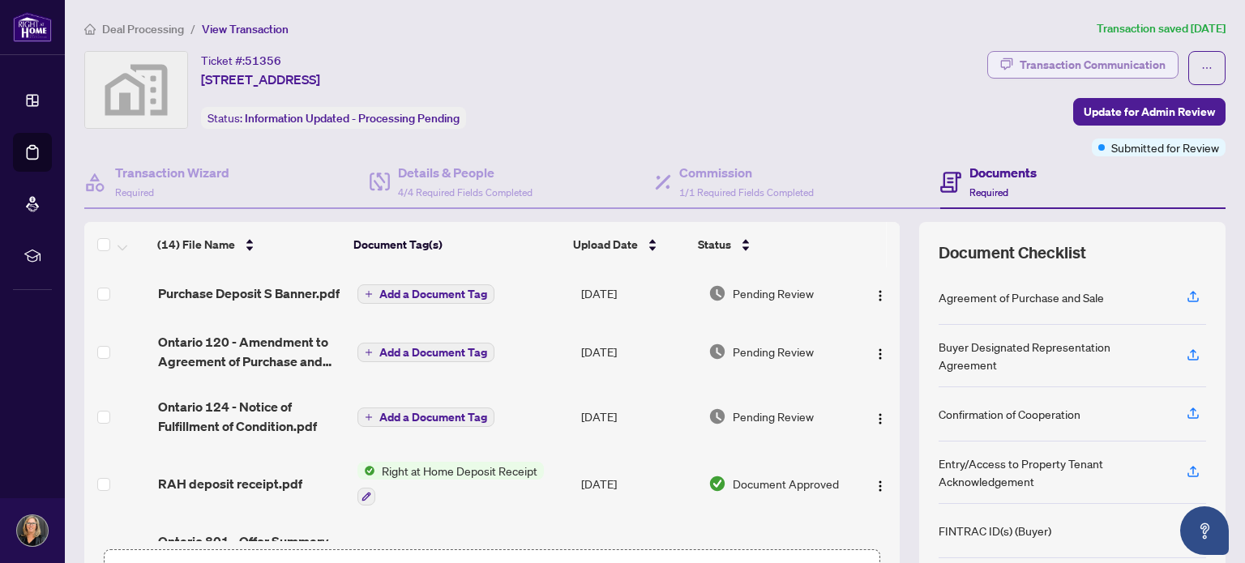
click at [1048, 66] on div "Transaction Communication" at bounding box center [1093, 65] width 146 height 26
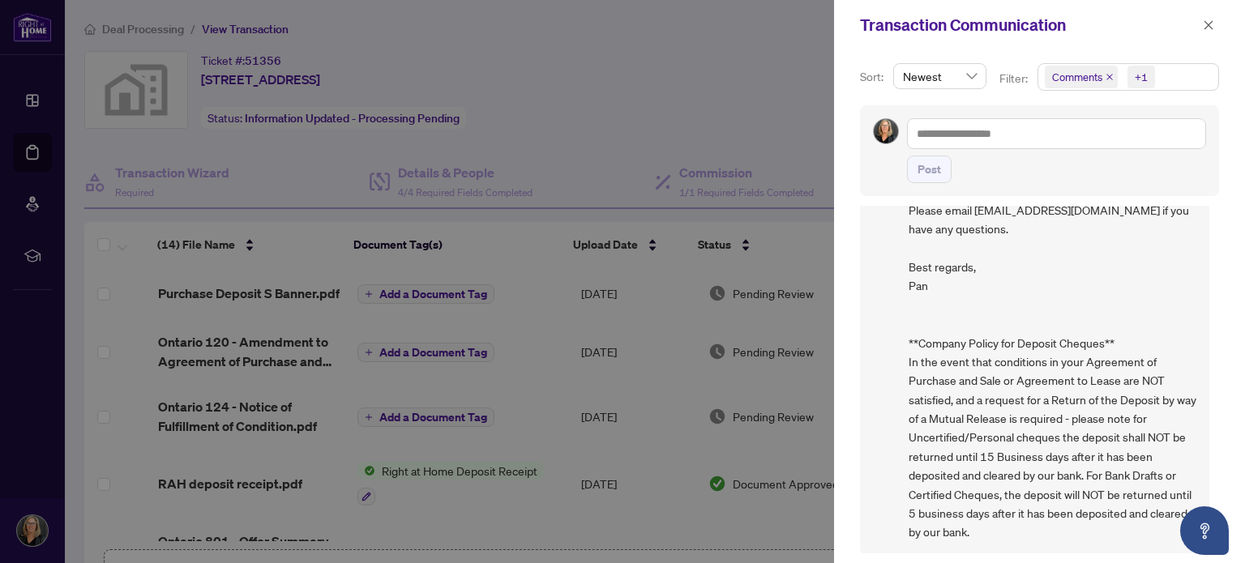
scroll to position [2, 0]
click at [1210, 29] on icon "close" at bounding box center [1208, 24] width 11 height 11
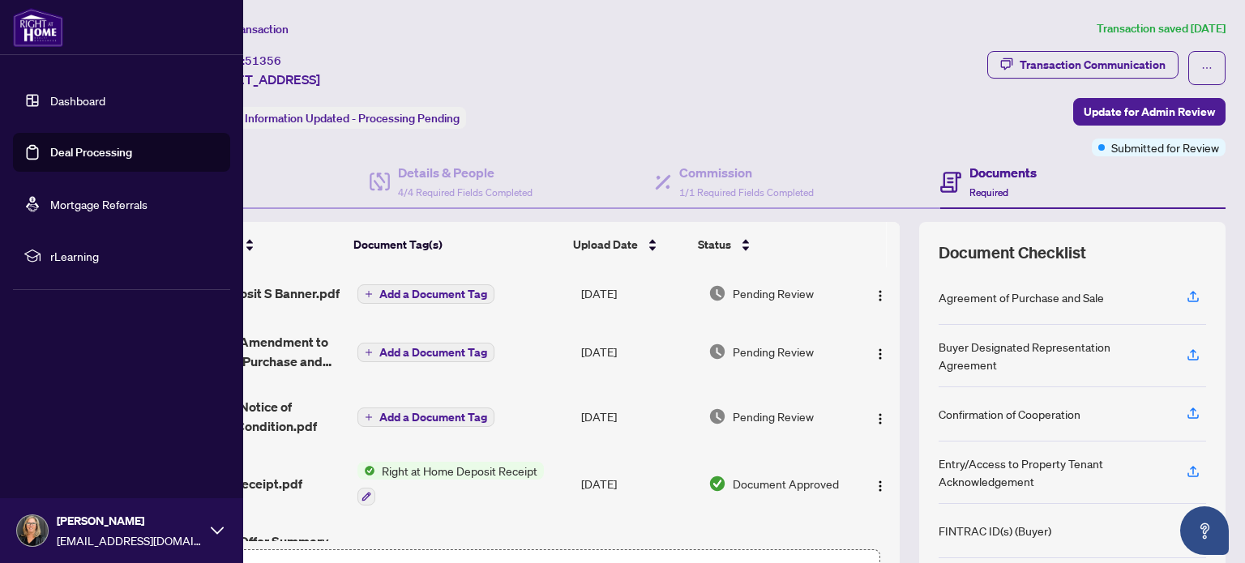
click at [71, 102] on link "Dashboard" at bounding box center [77, 100] width 55 height 15
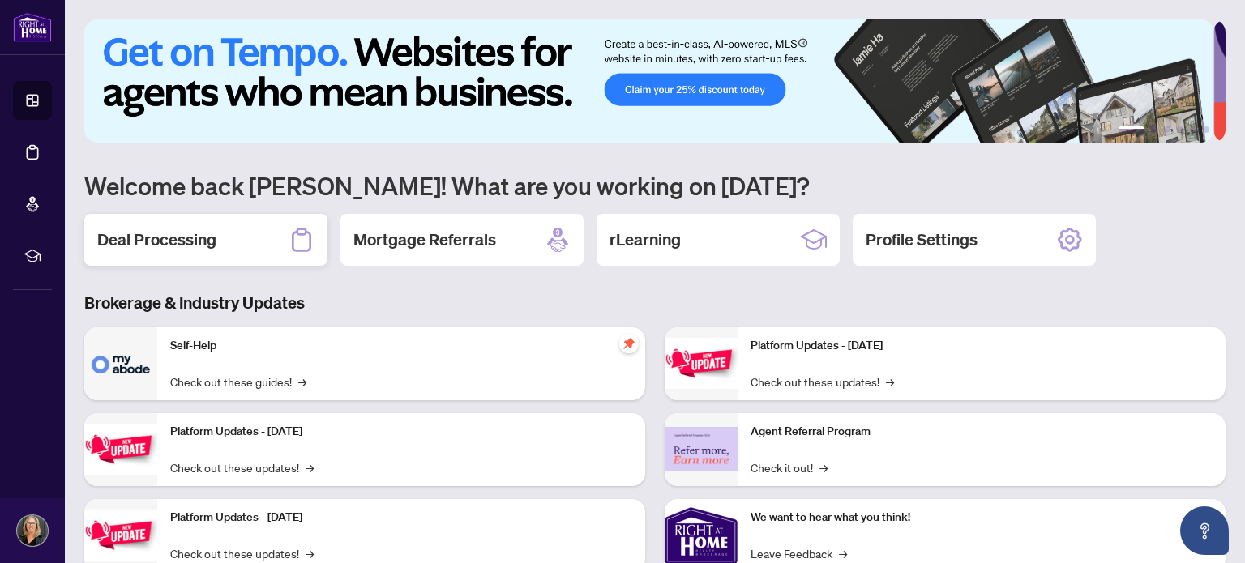
click at [179, 236] on h2 "Deal Processing" at bounding box center [156, 240] width 119 height 23
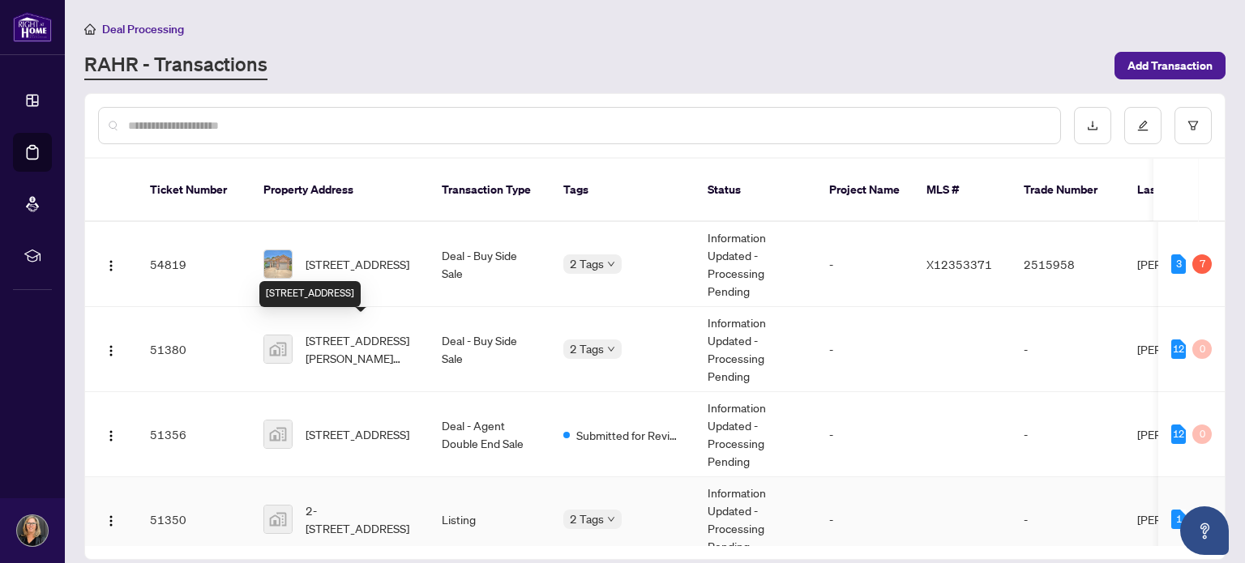
scroll to position [162, 0]
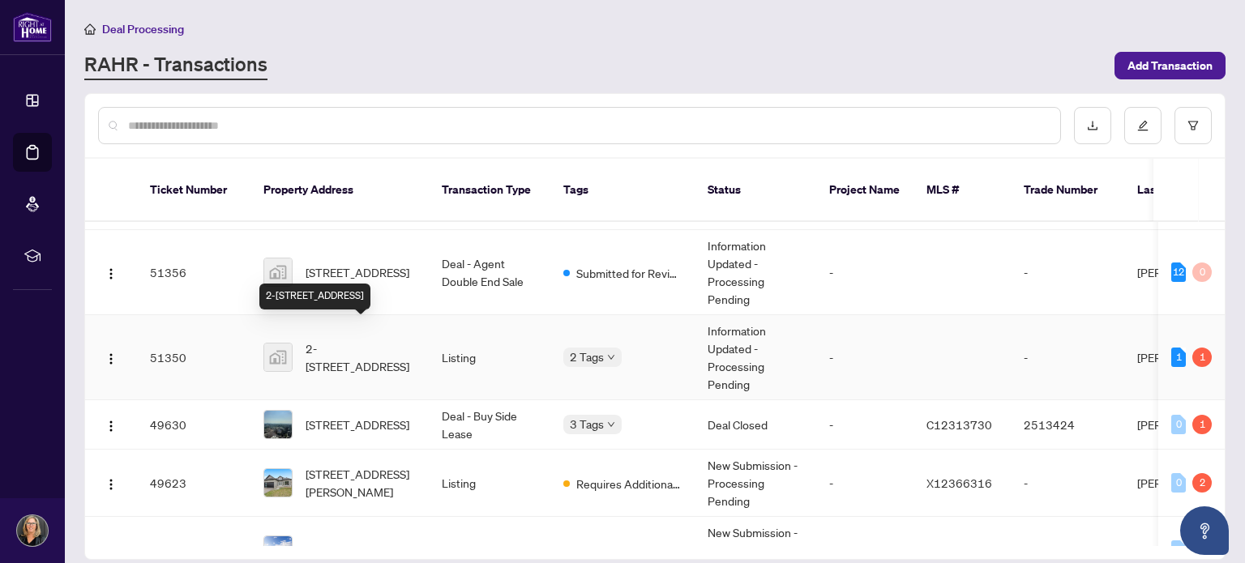
click at [346, 340] on span "2-2880 King Street, Jordan Station, ON, Canada" at bounding box center [361, 358] width 110 height 36
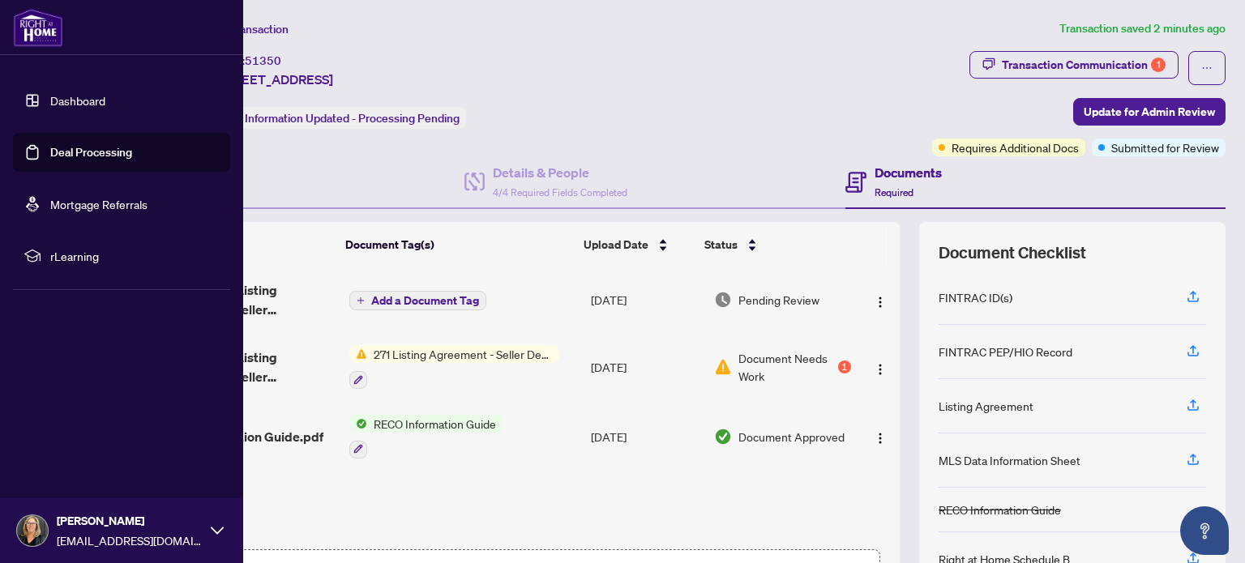
click at [66, 101] on link "Dashboard" at bounding box center [77, 100] width 55 height 15
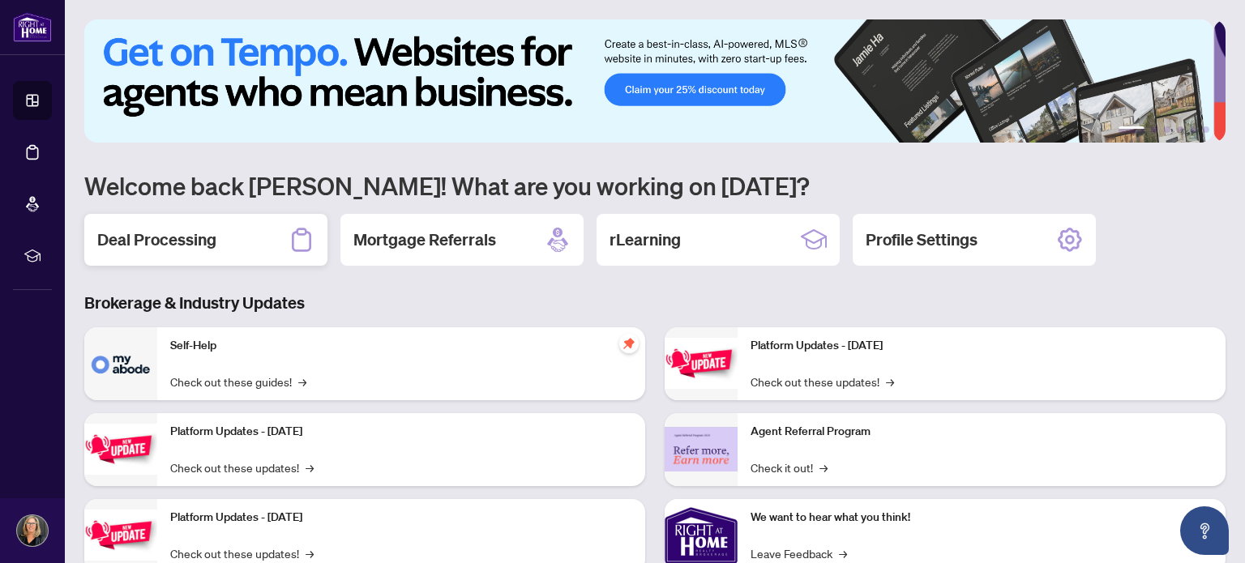
click at [185, 241] on h2 "Deal Processing" at bounding box center [156, 240] width 119 height 23
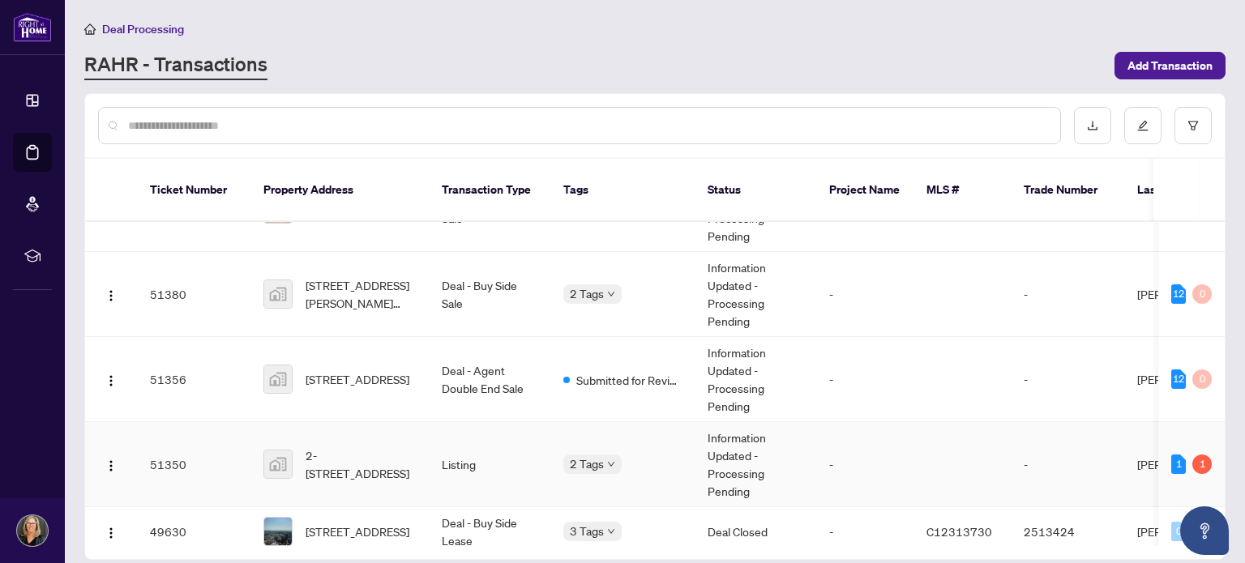
scroll to position [162, 0]
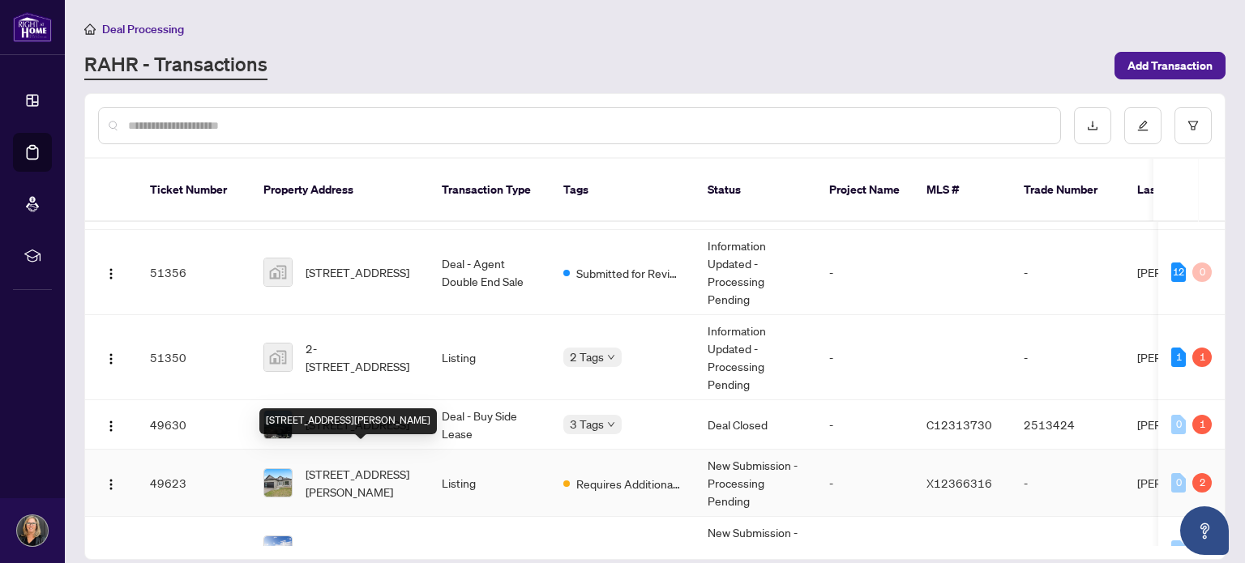
click at [360, 466] on span "201 Hetram Crt, Fort Erie, Ontario L0S 1B0, Canada" at bounding box center [361, 483] width 110 height 36
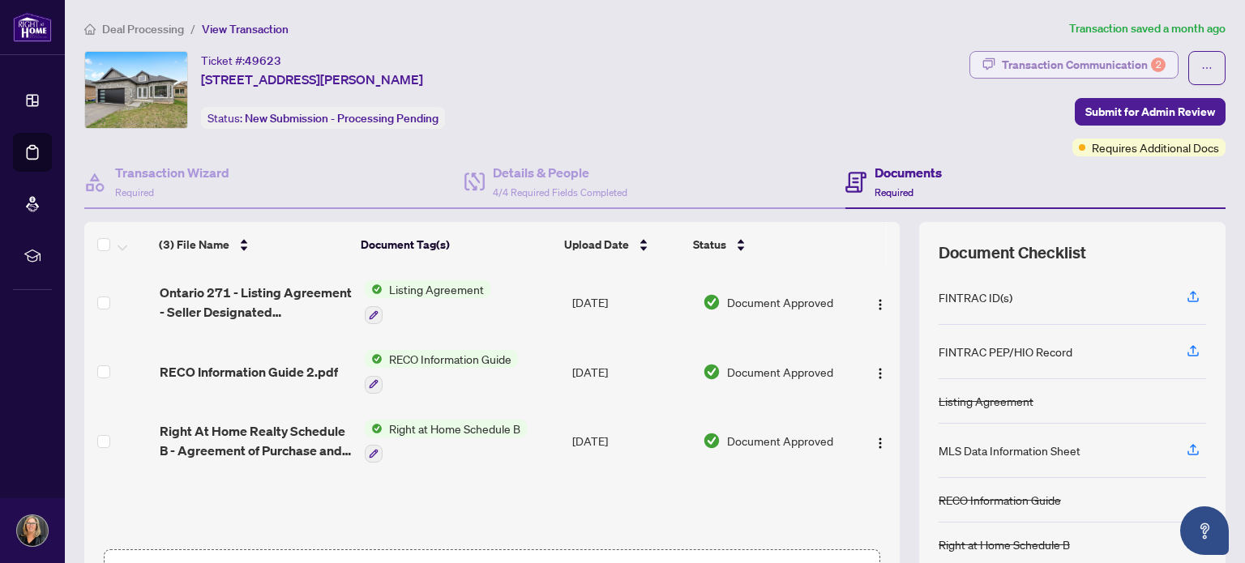
click at [1081, 64] on div "Transaction Communication 2" at bounding box center [1084, 65] width 164 height 26
